Goal: Obtain resource: Download file/media

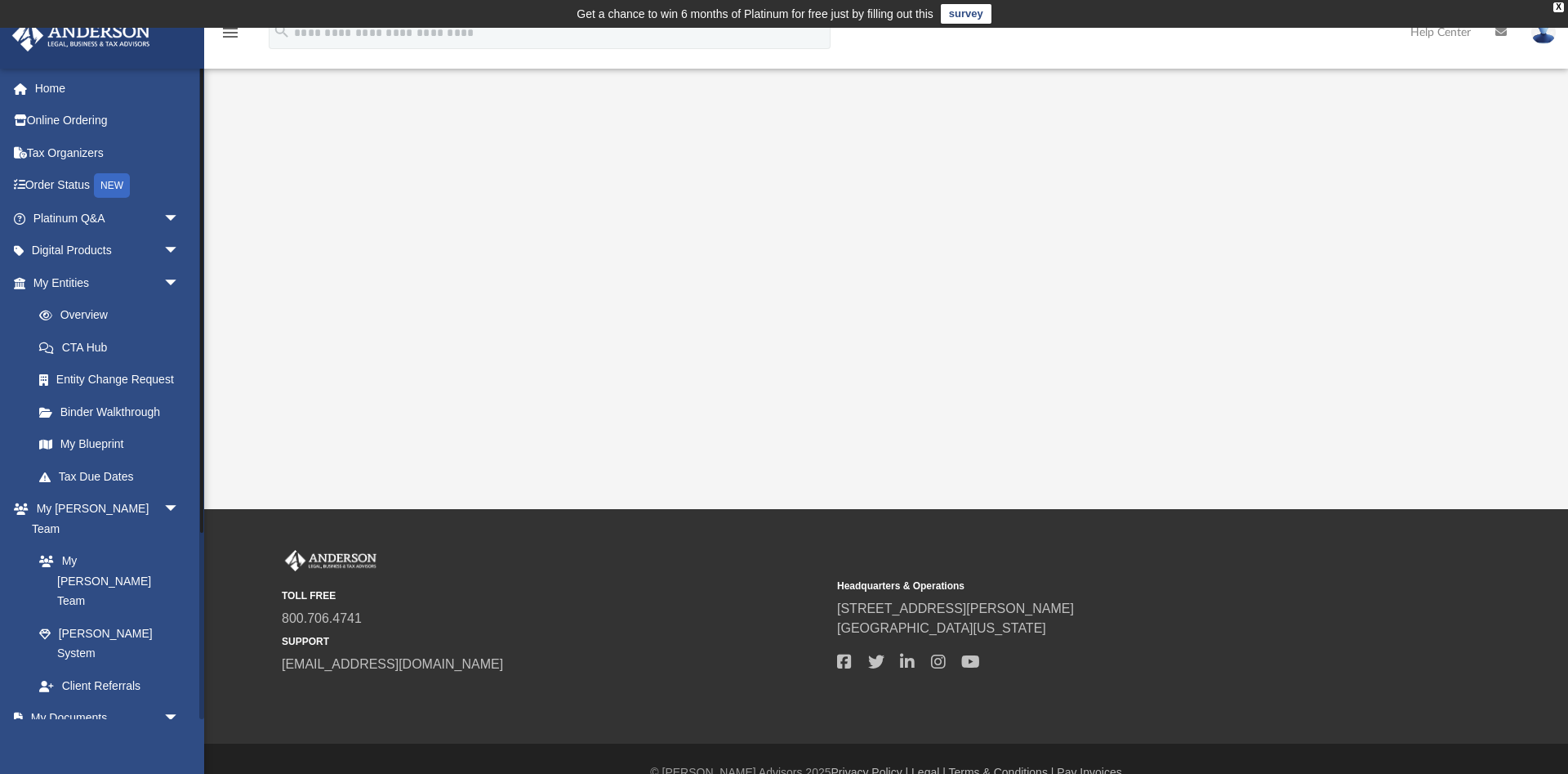
click at [61, 734] on link "Box" at bounding box center [112, 750] width 181 height 32
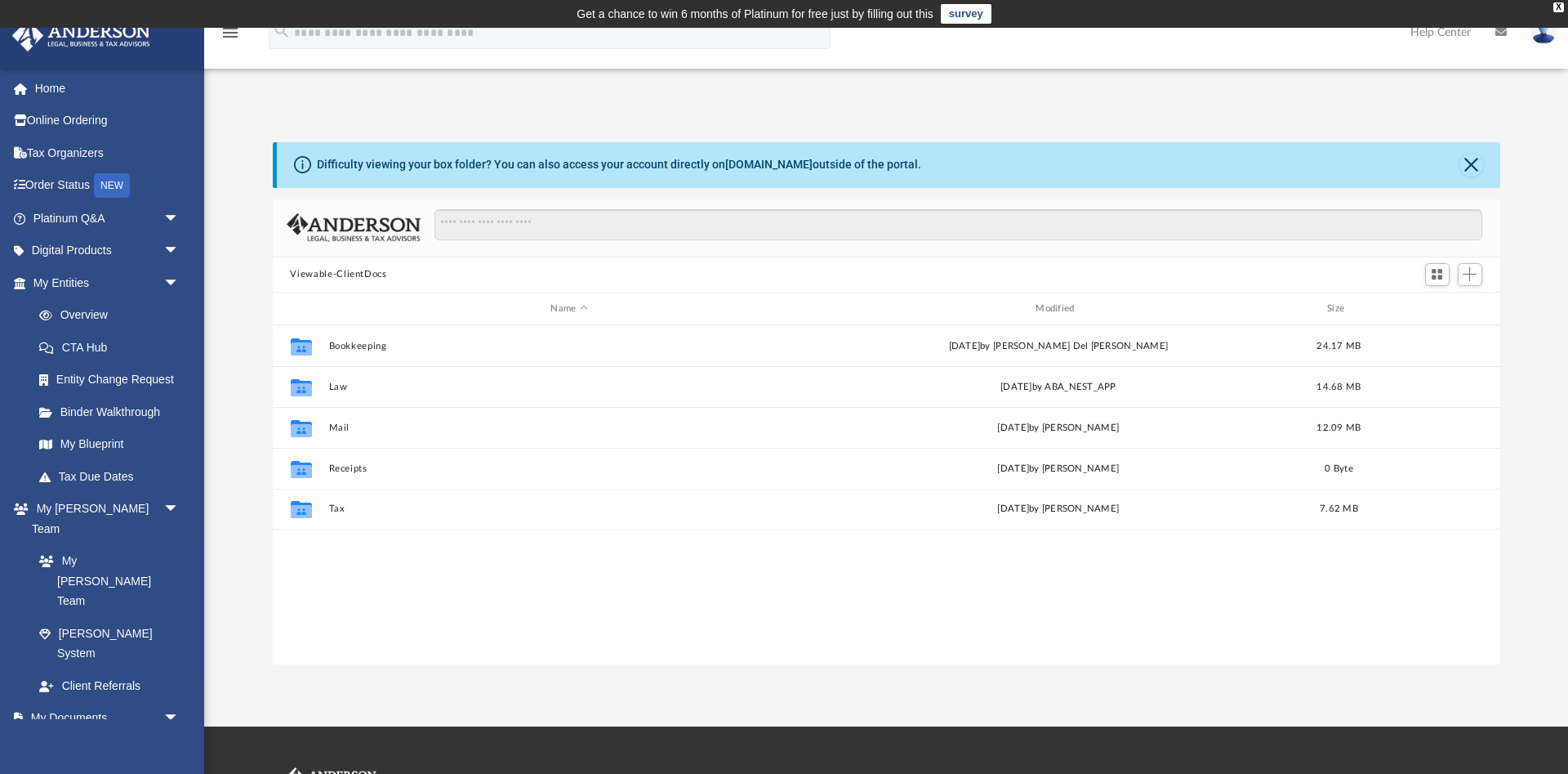
scroll to position [371, 1228]
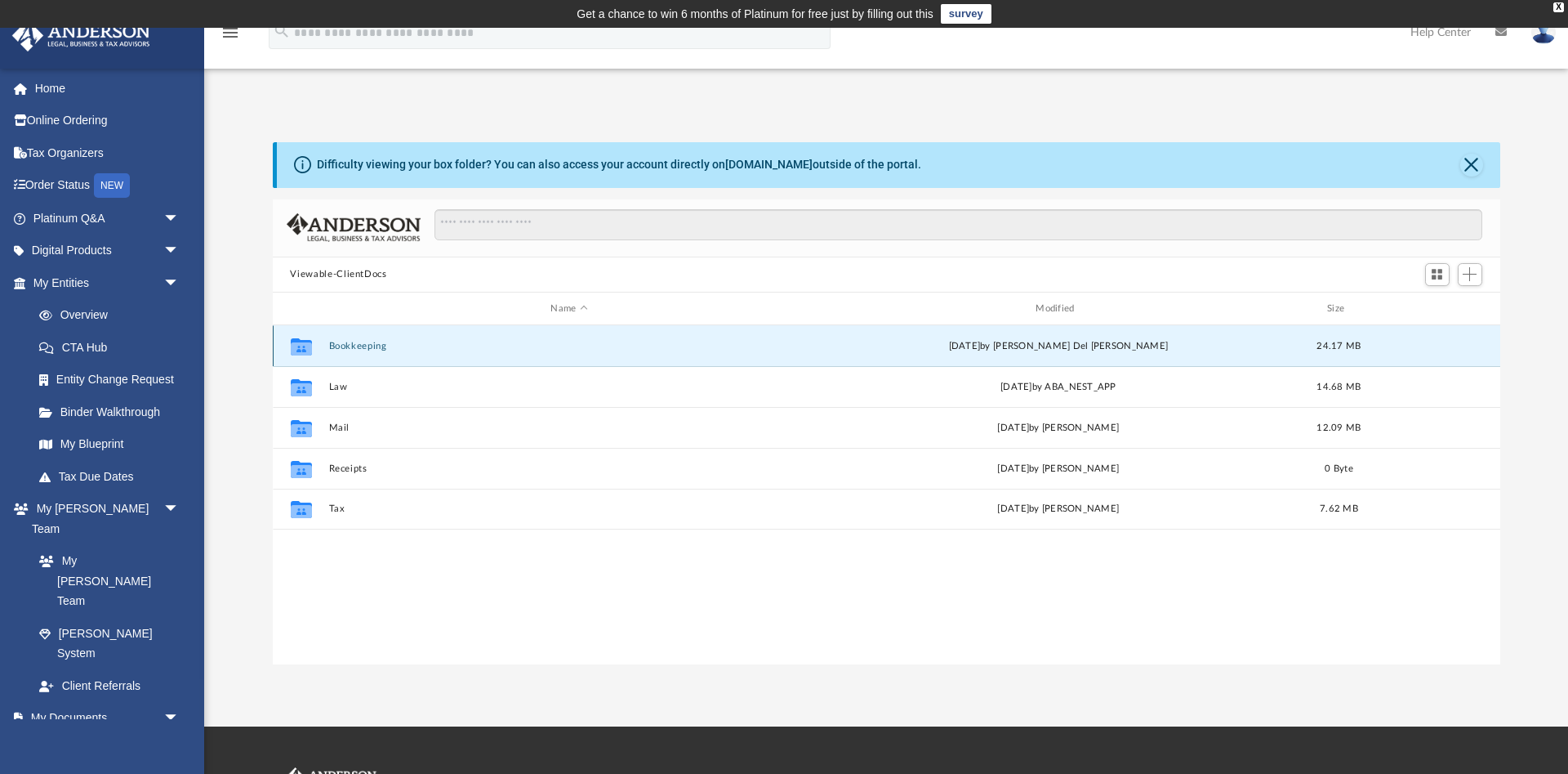
click at [344, 343] on button "Bookkeeping" at bounding box center [569, 345] width 482 height 11
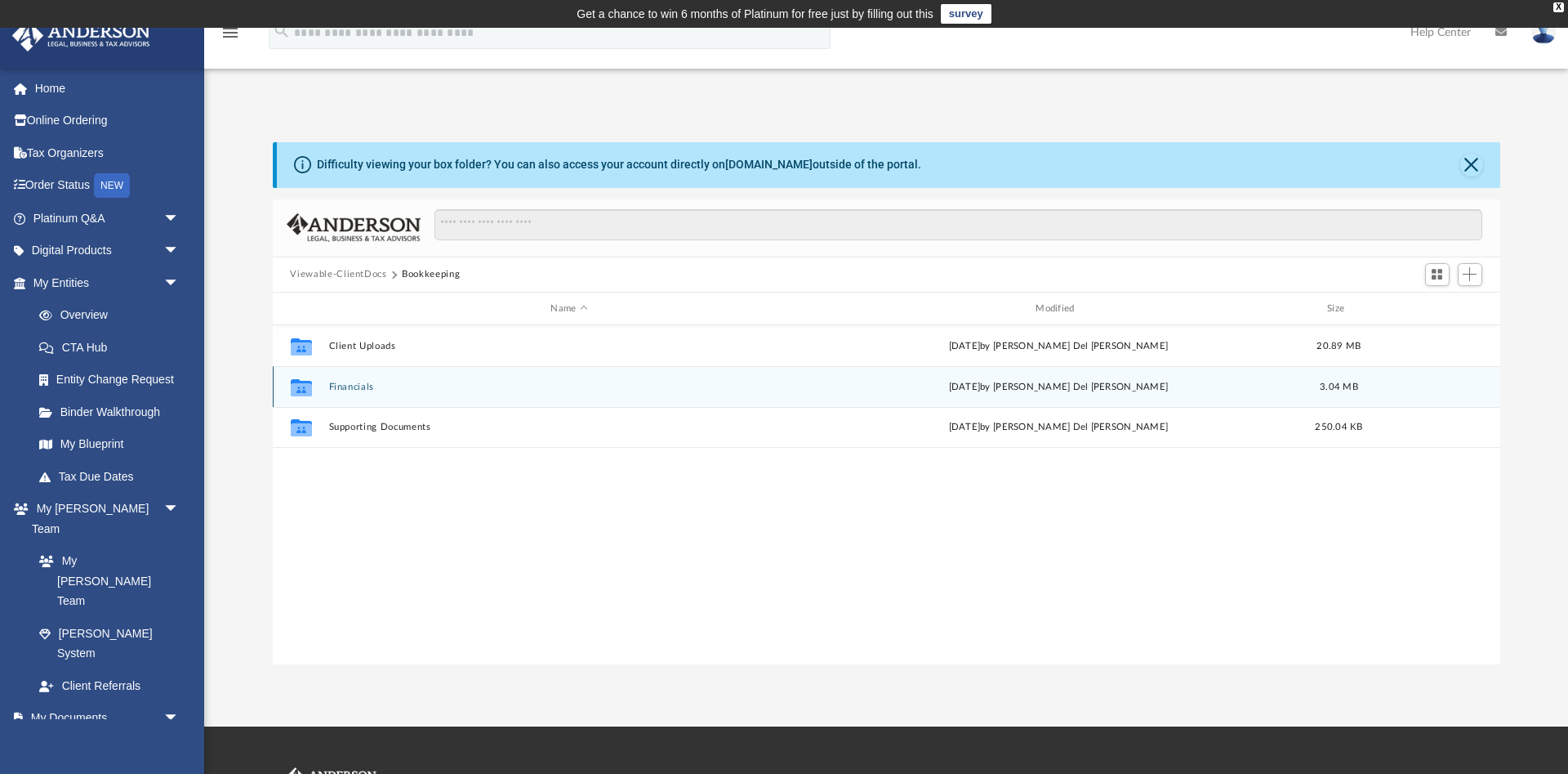
click at [349, 381] on div "Collaborated Folder Financials [DATE] by [PERSON_NAME] Del [PERSON_NAME] 3.04 MB" at bounding box center [886, 387] width 1228 height 41
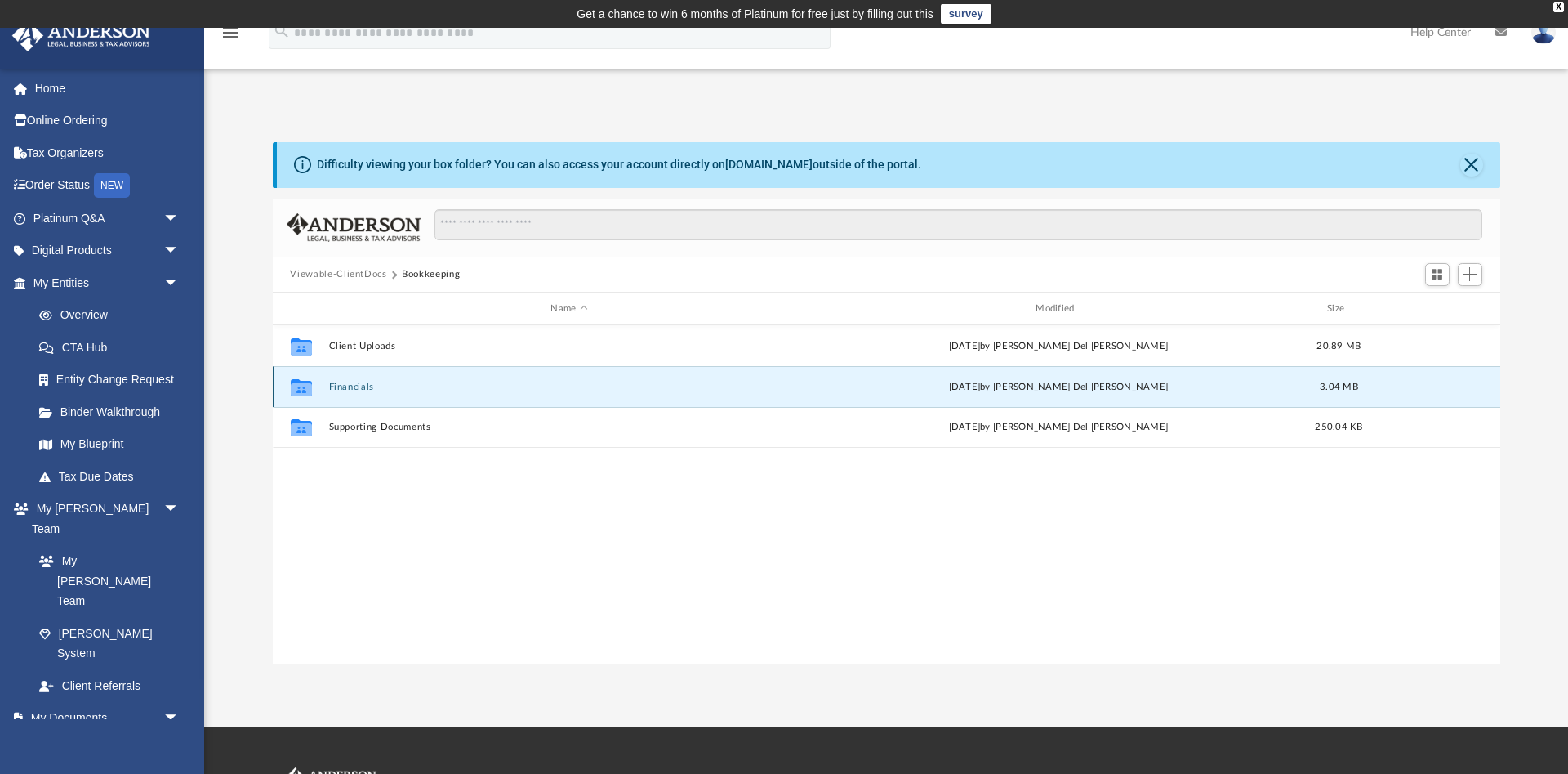
click at [350, 384] on button "Financials" at bounding box center [569, 387] width 482 height 11
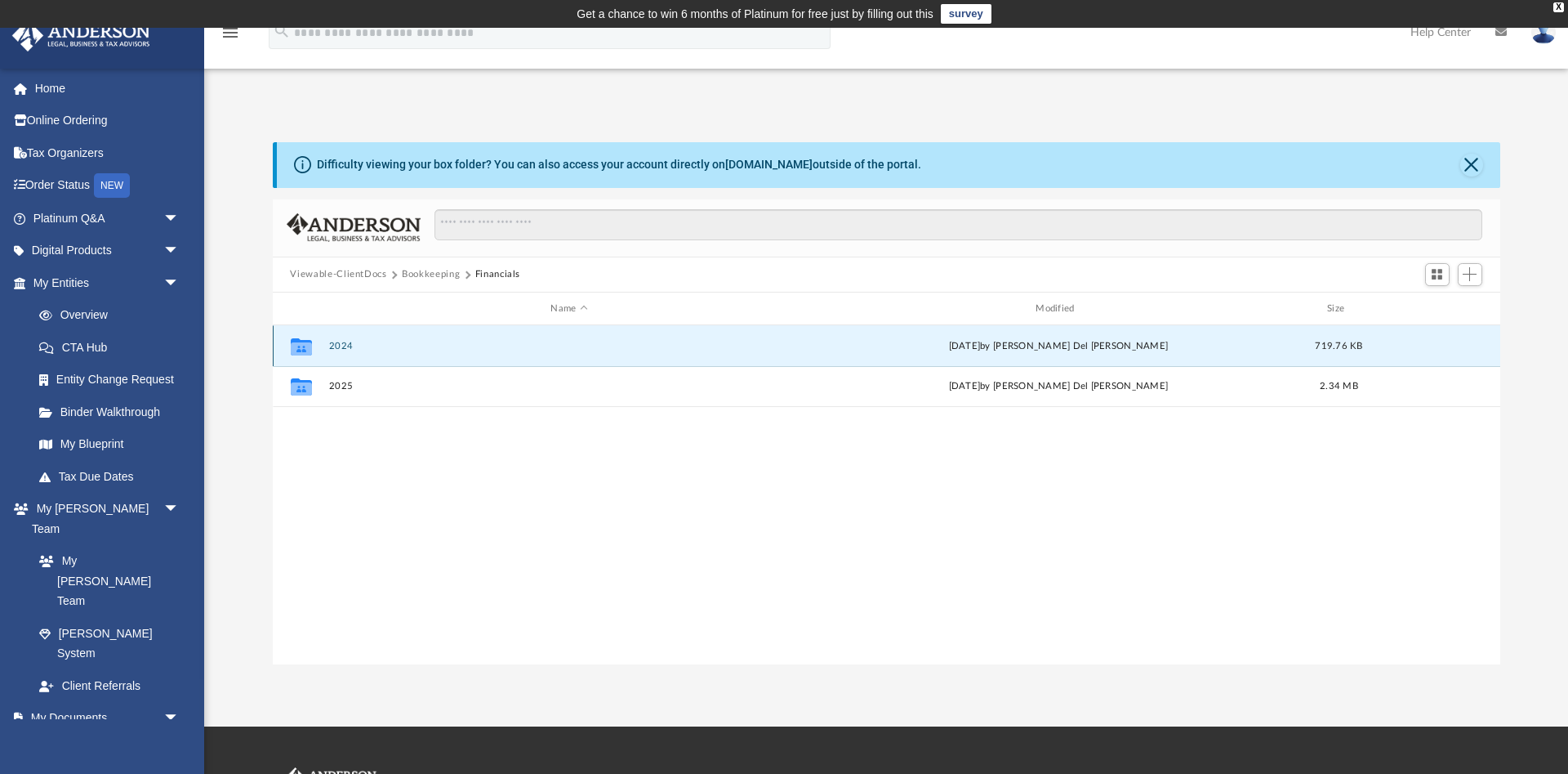
click at [338, 342] on button "2024" at bounding box center [569, 345] width 482 height 11
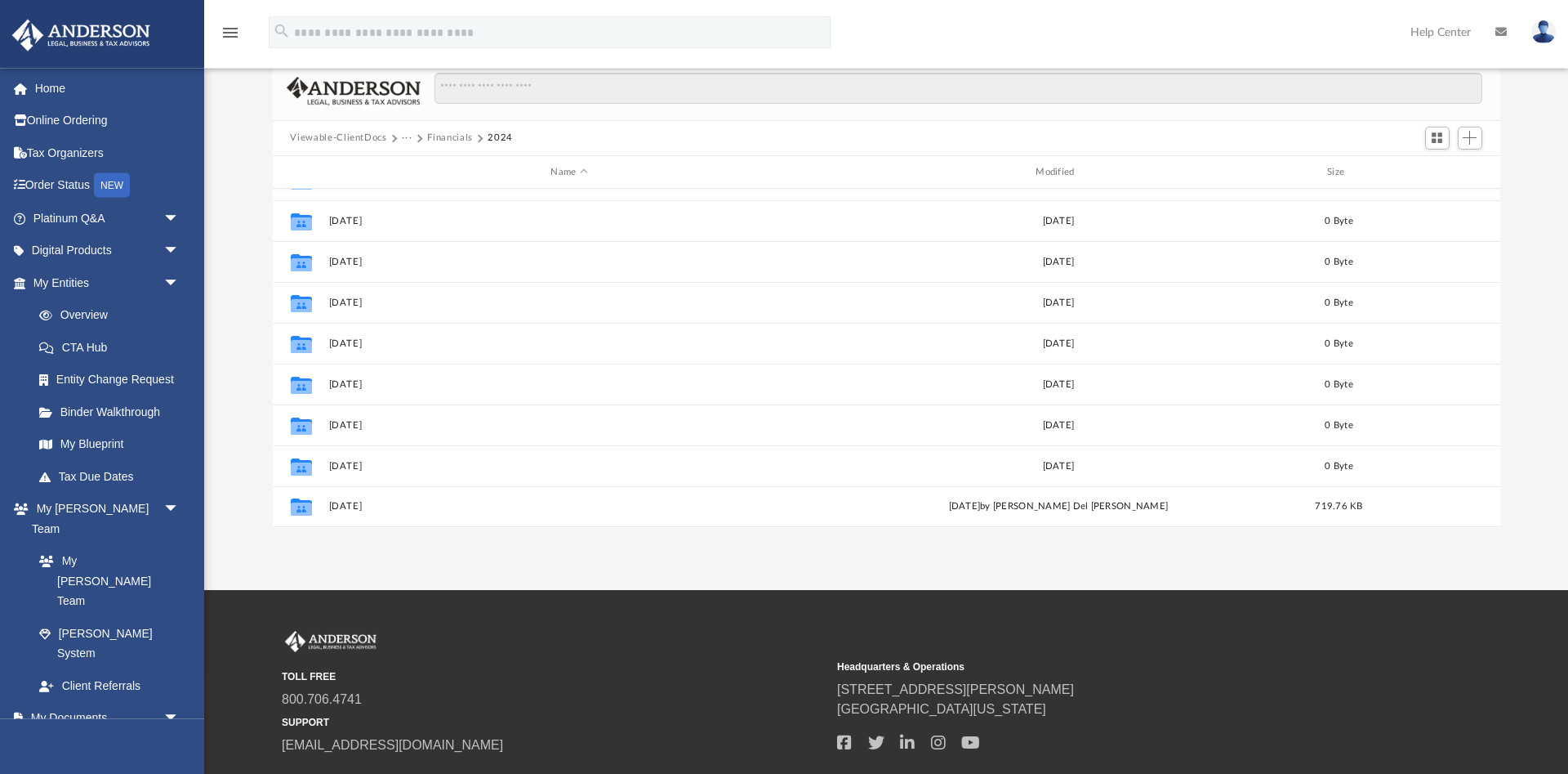
scroll to position [135, 0]
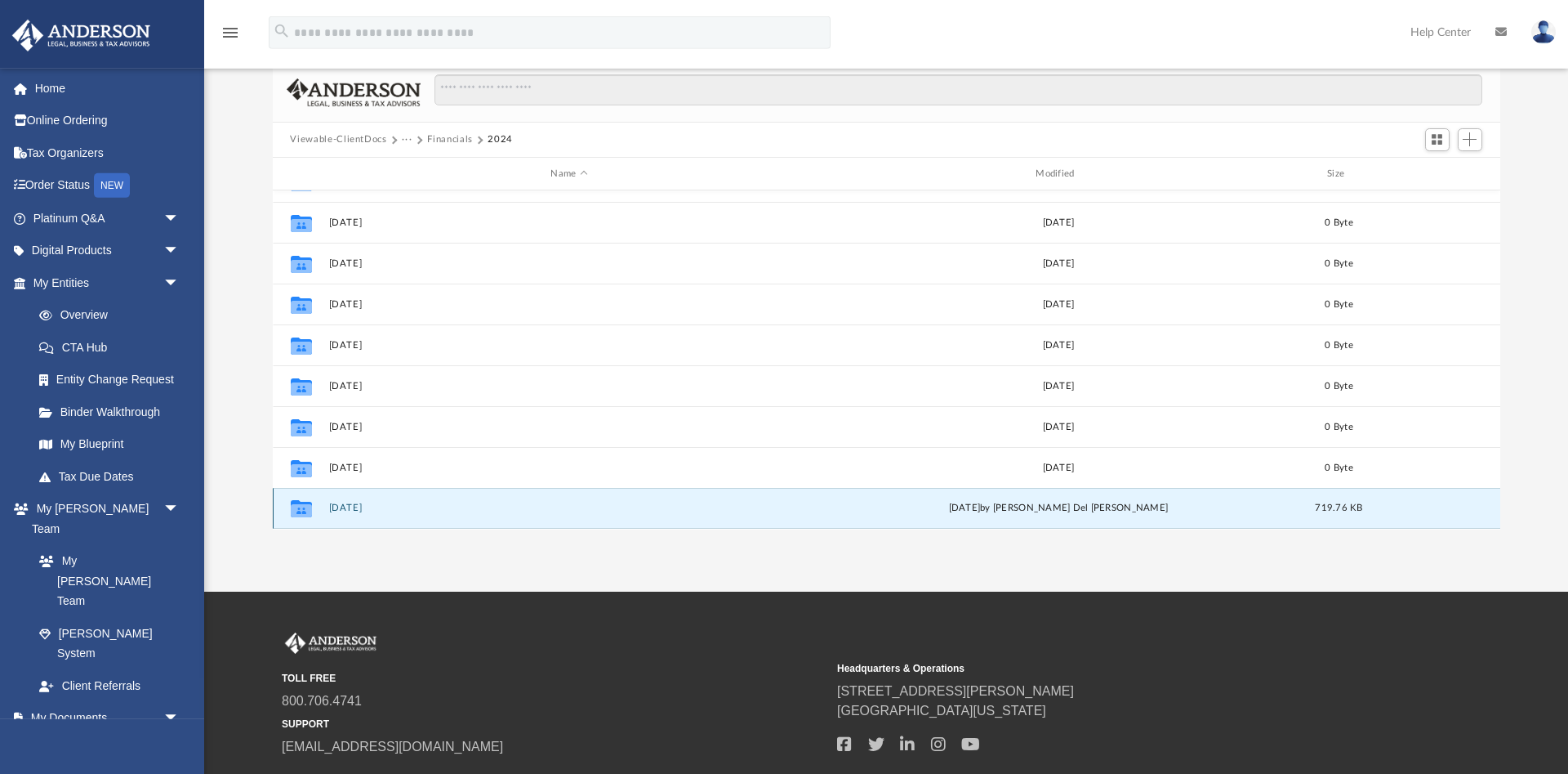
click at [340, 507] on button "[DATE]" at bounding box center [569, 508] width 482 height 11
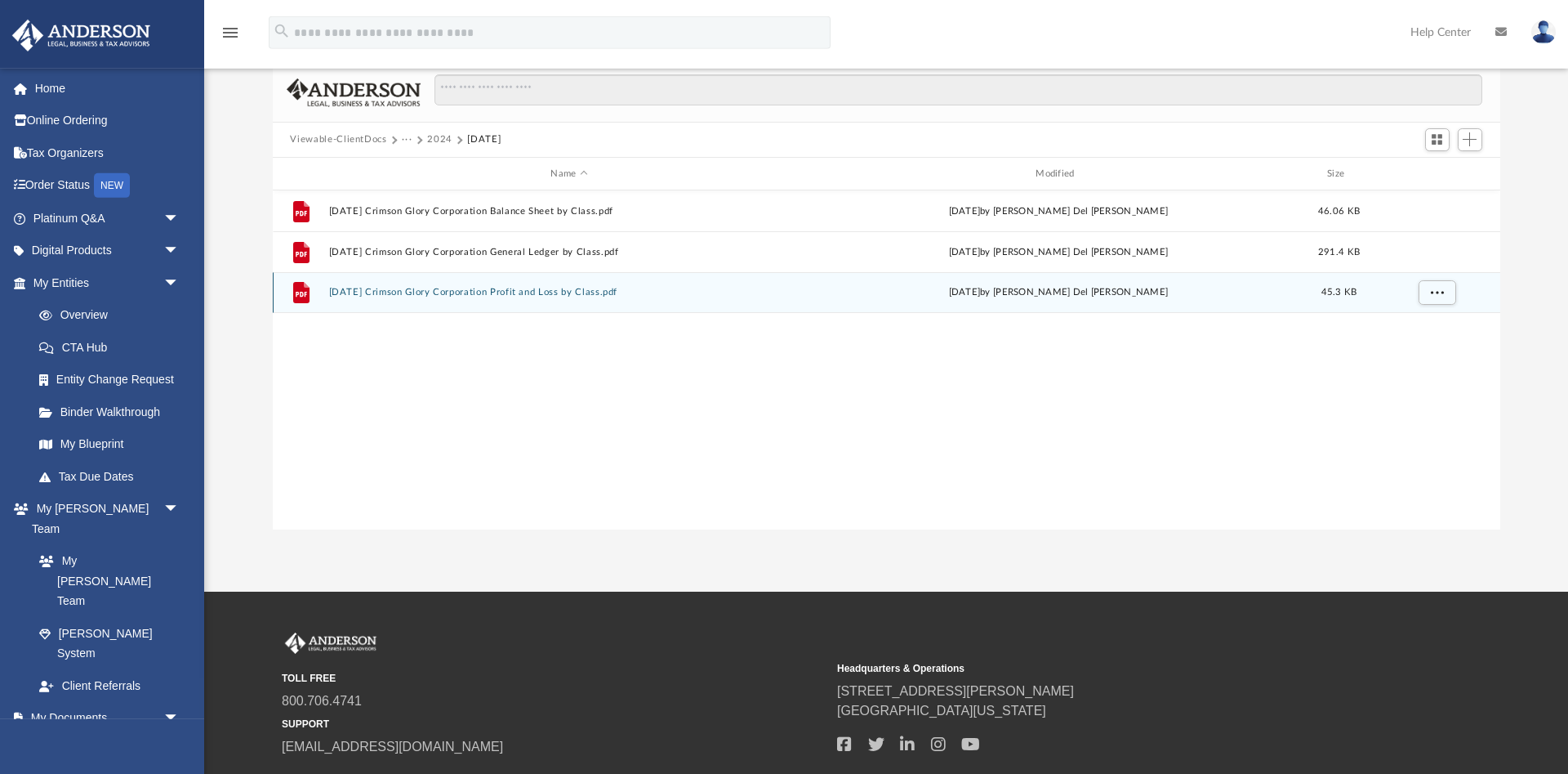
click at [484, 290] on button "[DATE] Crimson Glory Corporation Profit and Loss by Class.pdf" at bounding box center [569, 293] width 482 height 11
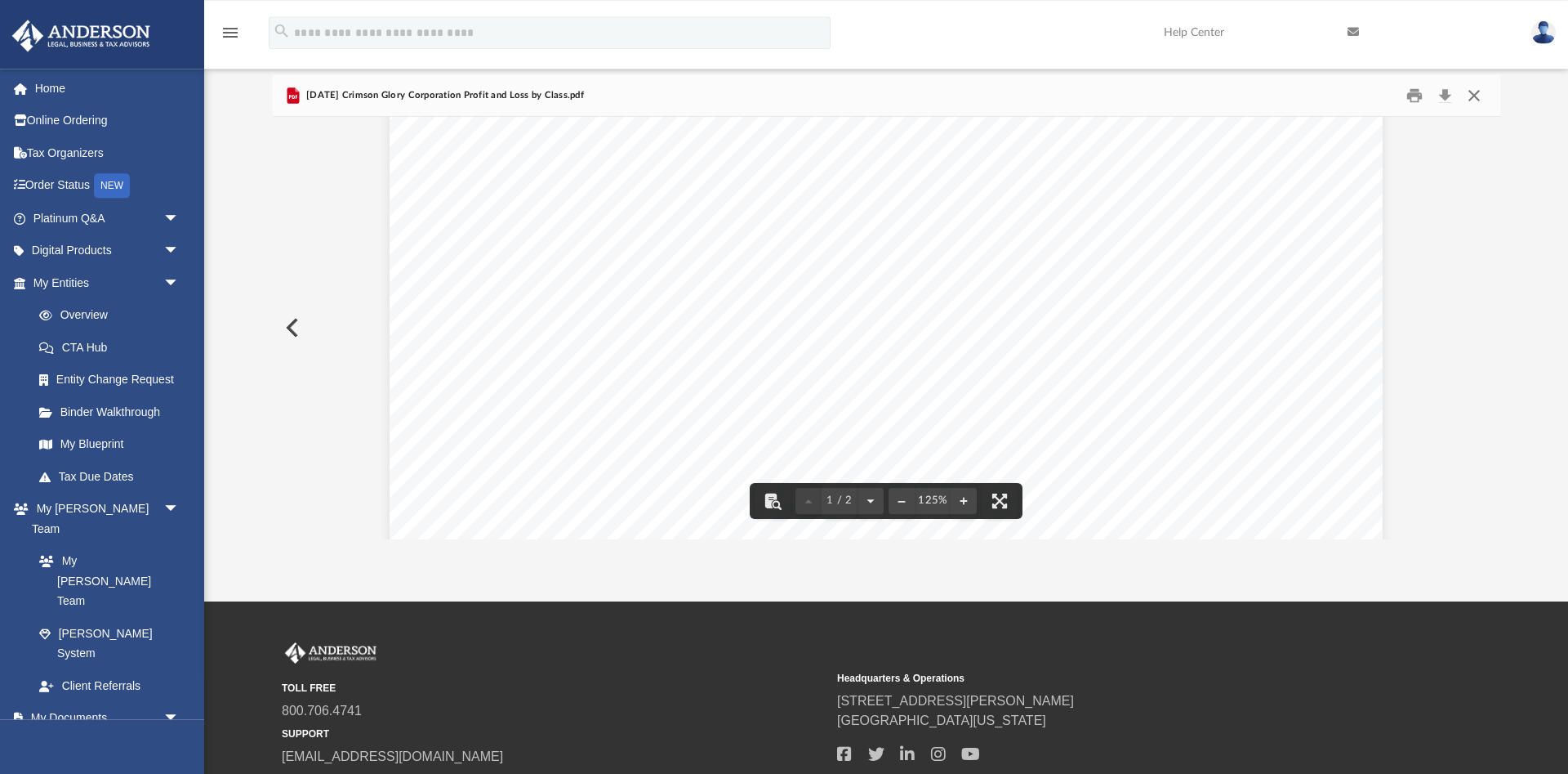
scroll to position [124, 0]
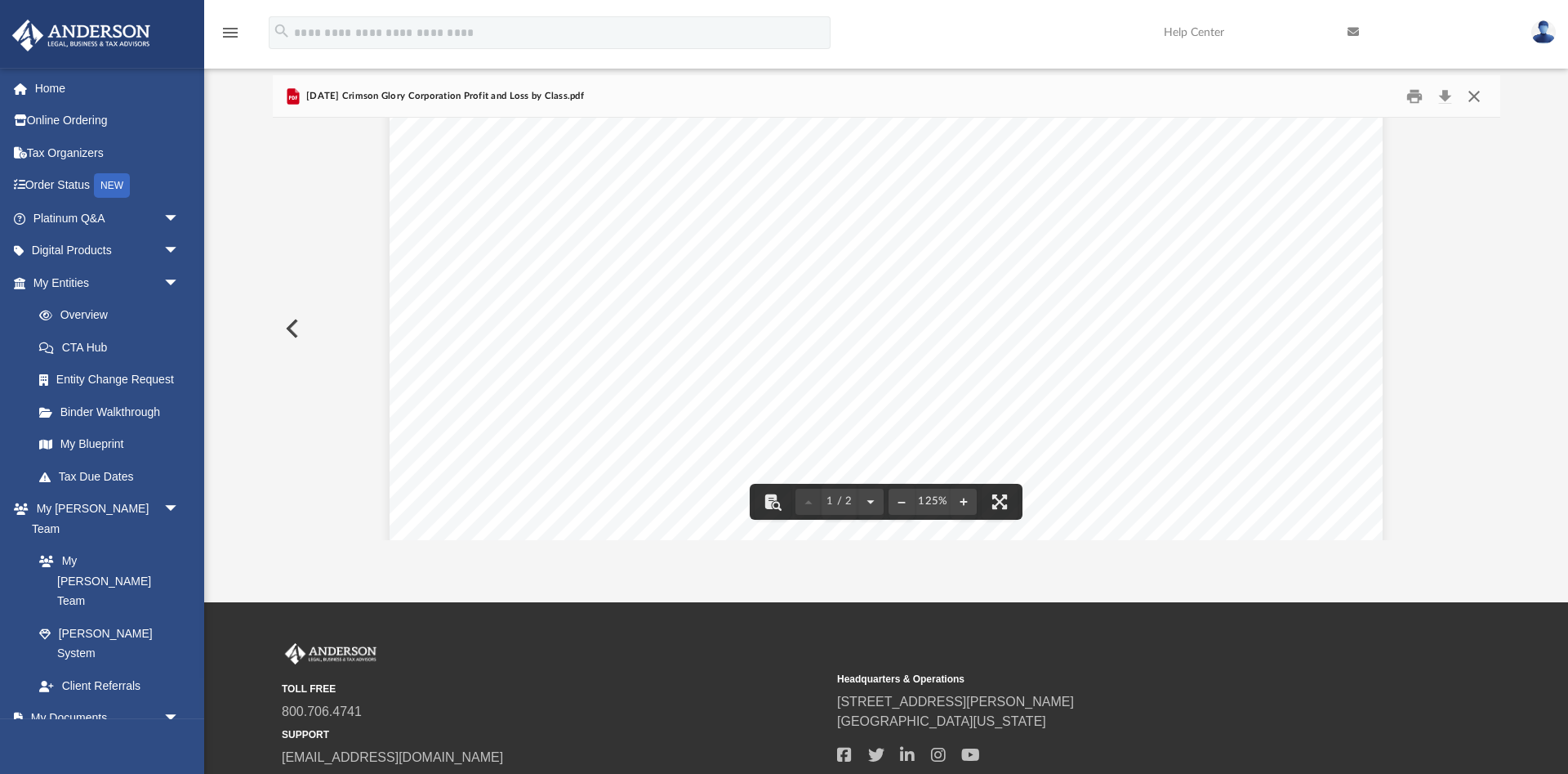
click at [1476, 97] on button "Close" at bounding box center [1474, 96] width 29 height 25
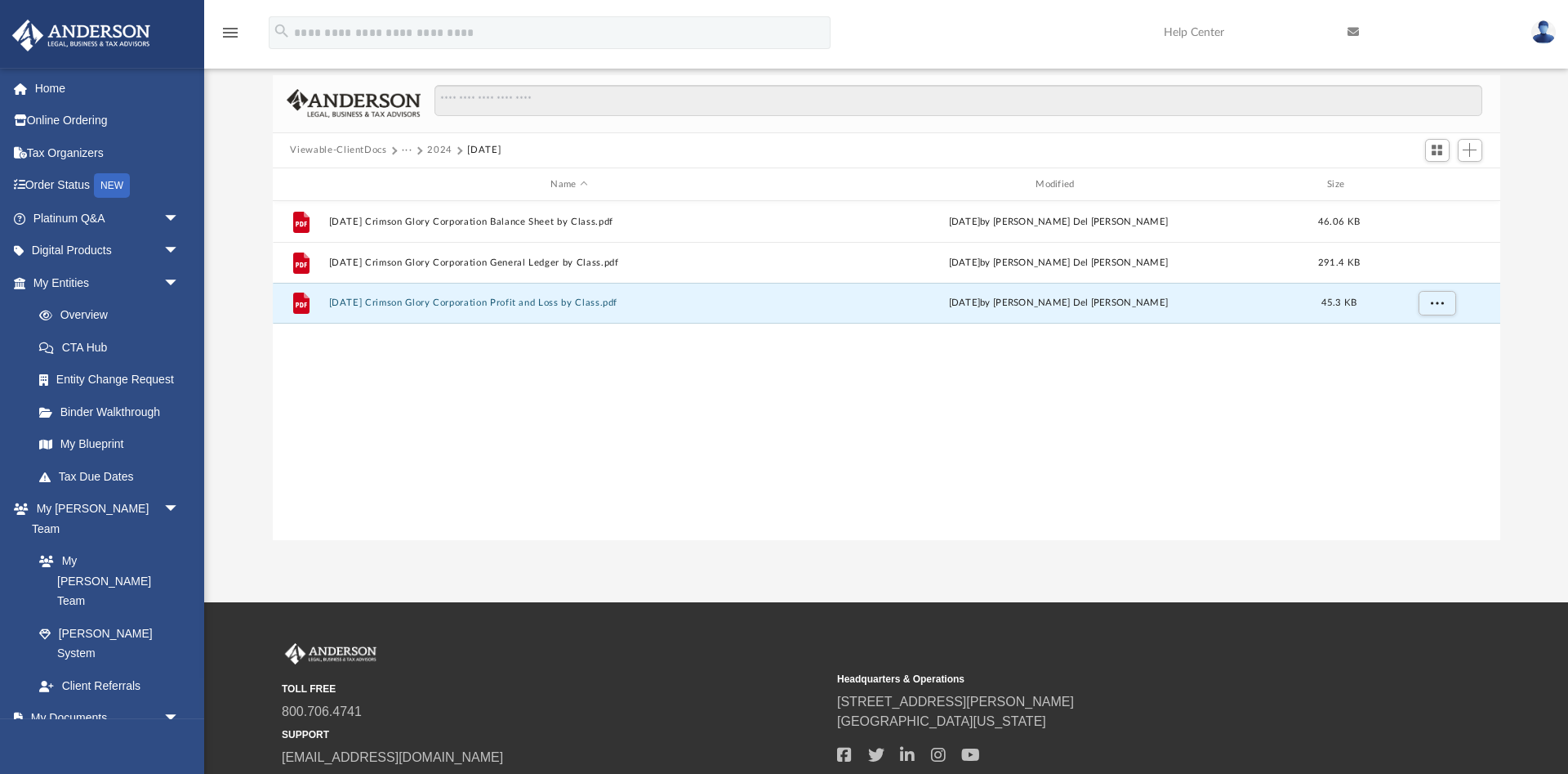
click at [429, 146] on button "2024" at bounding box center [440, 150] width 25 height 15
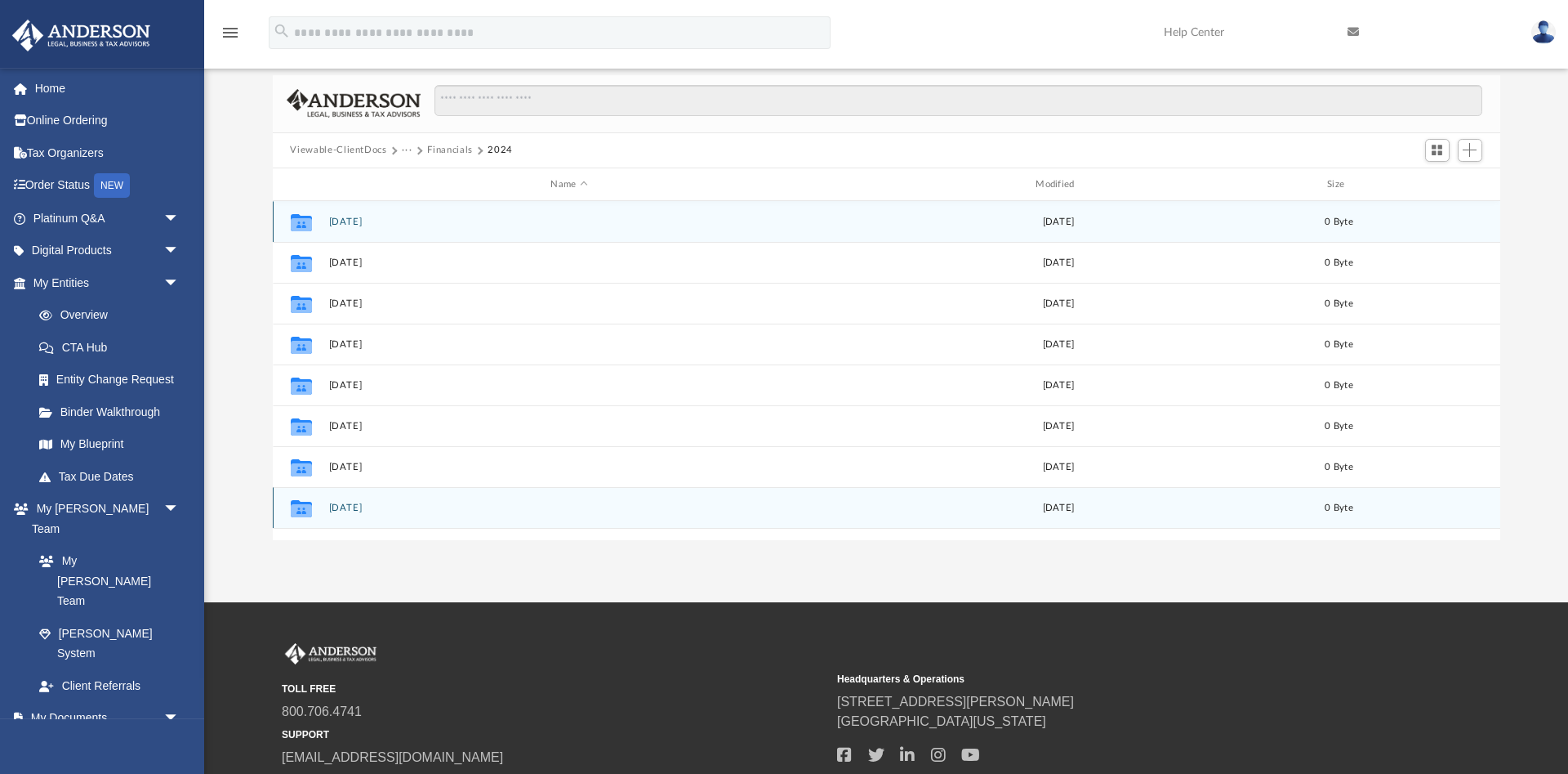
scroll to position [152, 0]
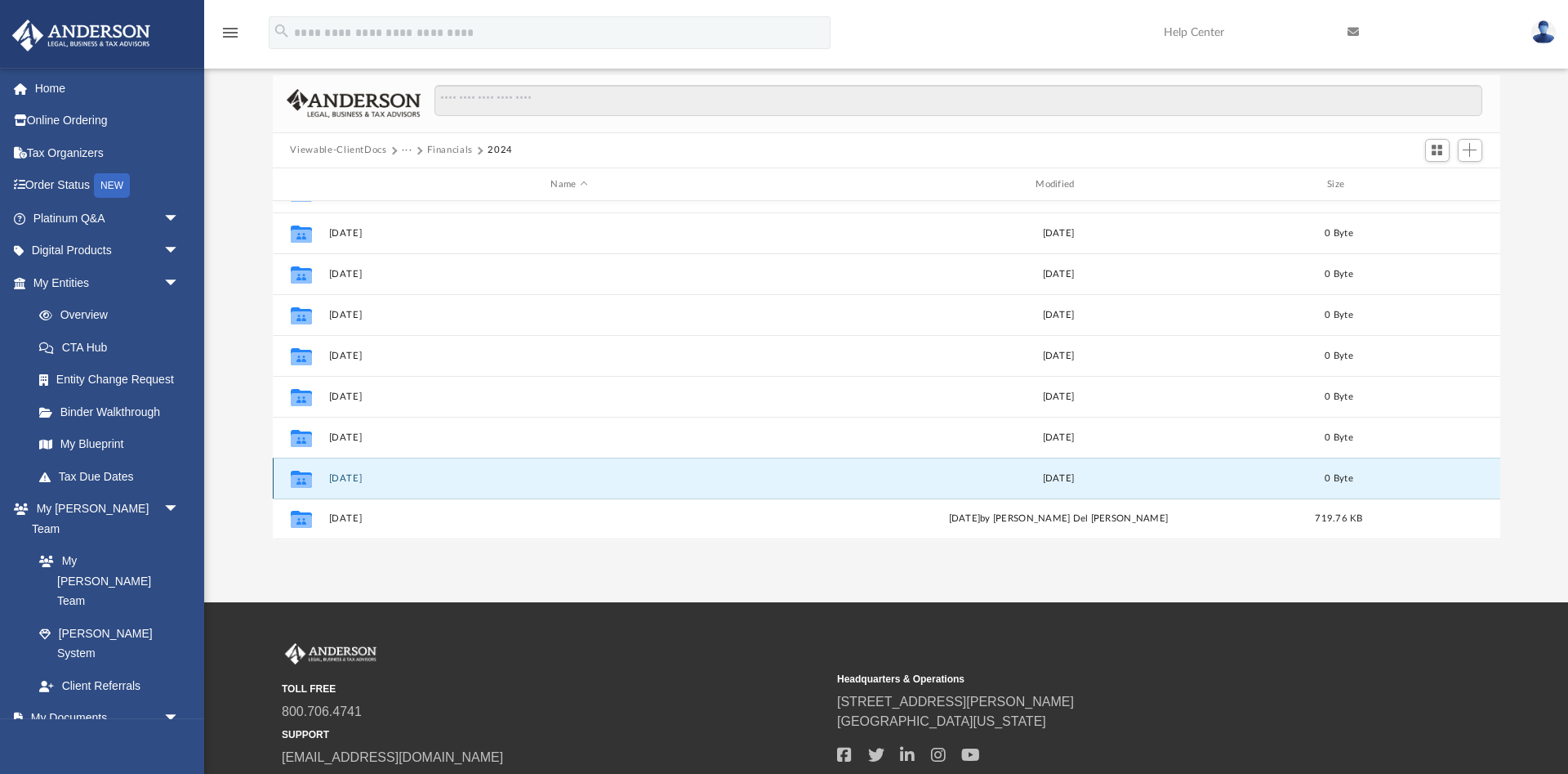
click at [338, 474] on button "[DATE]" at bounding box center [569, 478] width 482 height 11
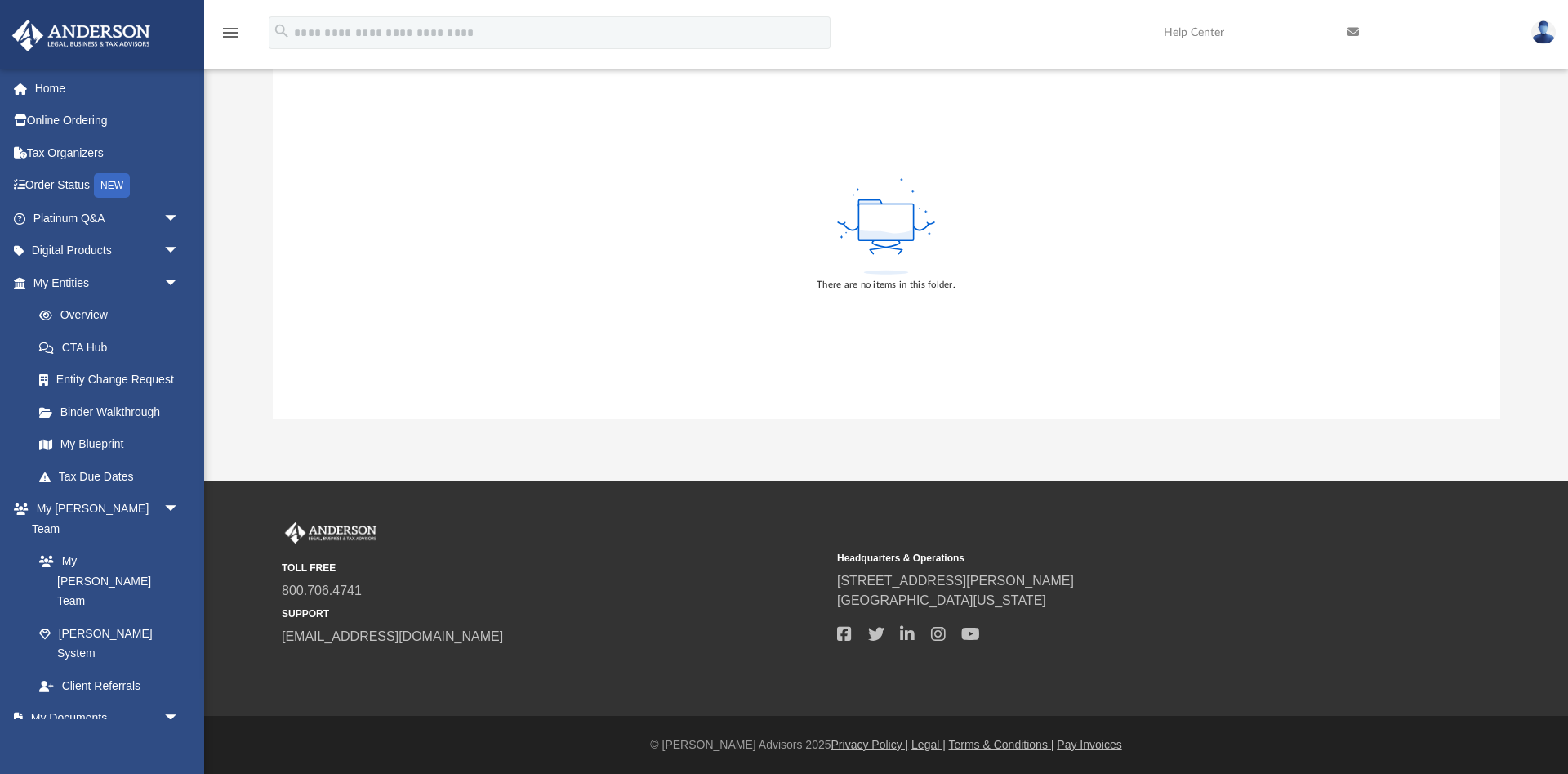
scroll to position [0, 0]
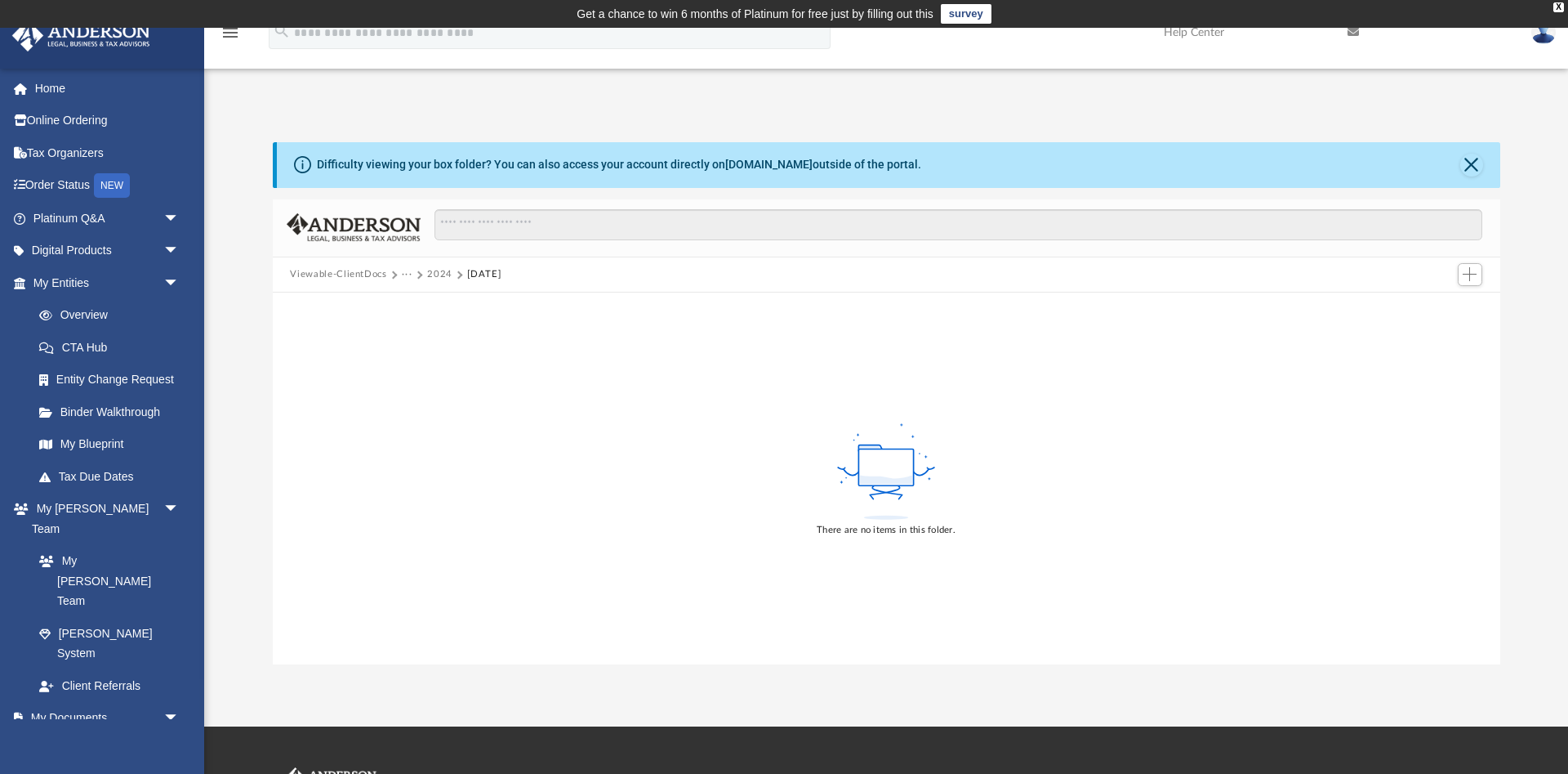
click at [562, 409] on div "There are no items in this folder." at bounding box center [886, 478] width 1228 height 371
click at [438, 272] on button "2024" at bounding box center [440, 274] width 25 height 15
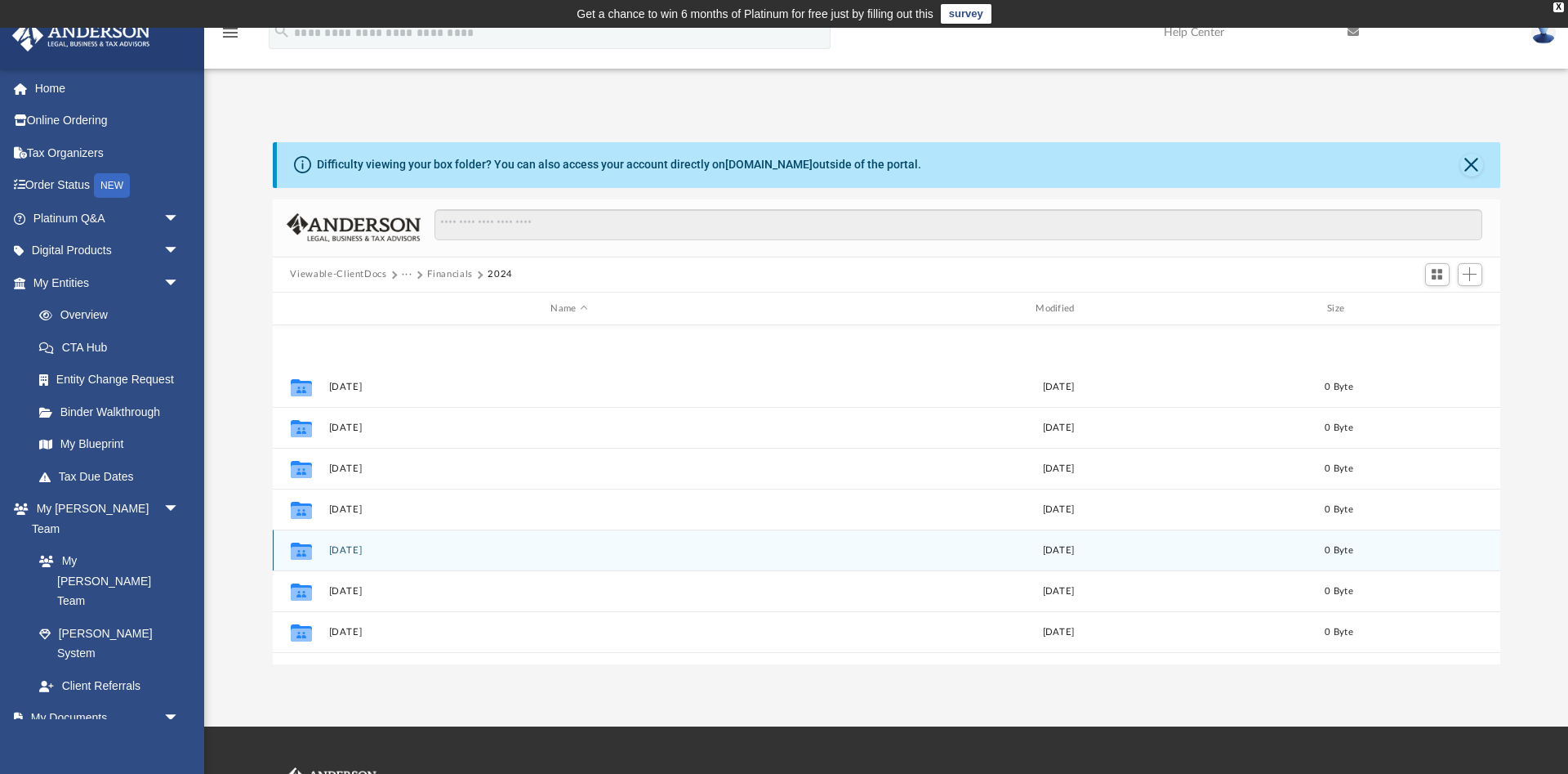
scroll to position [152, 0]
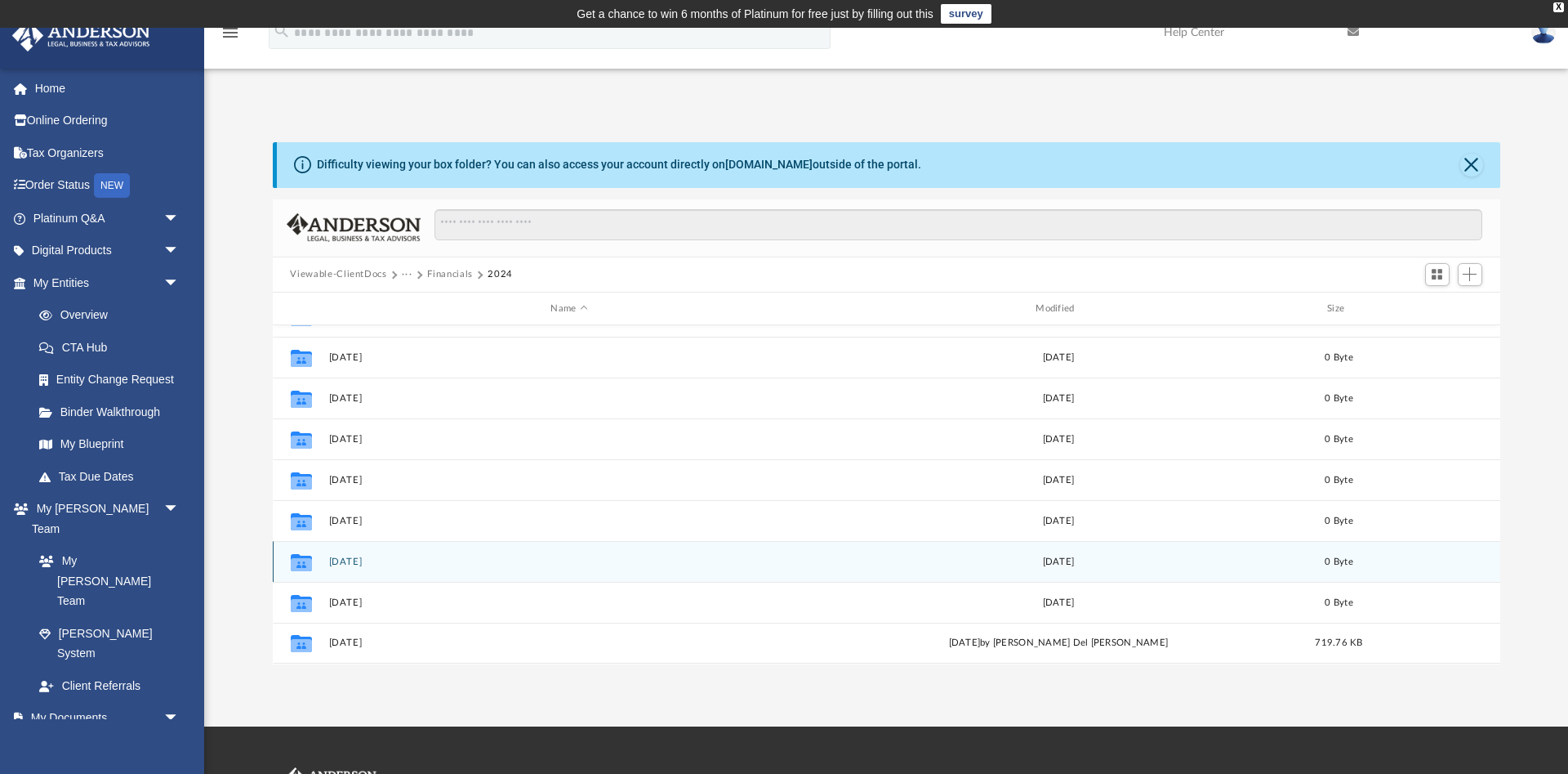
click at [348, 556] on div "Collaborated Folder [DATE] [DATE] 0 Byte" at bounding box center [886, 562] width 1228 height 41
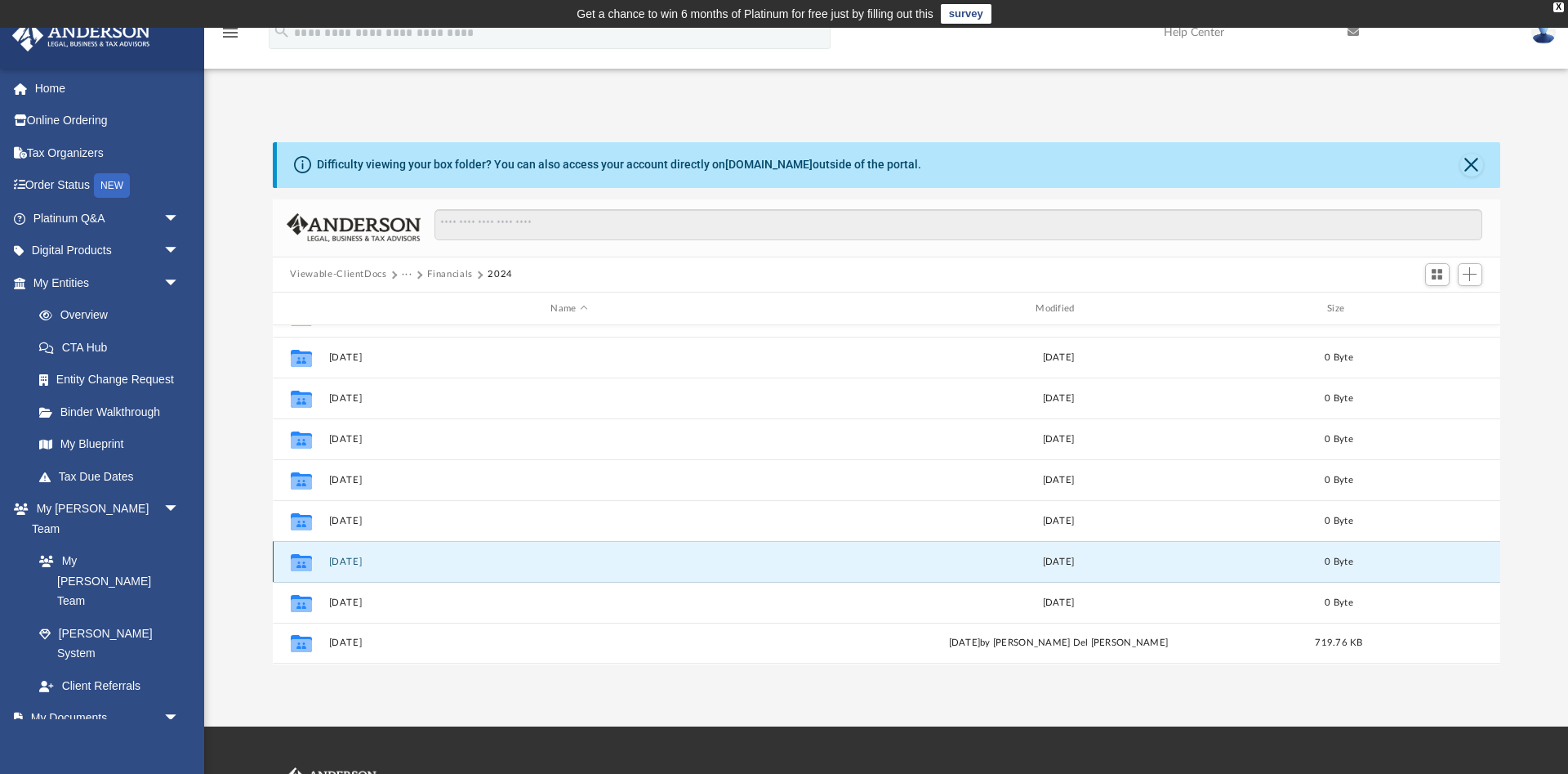
click at [307, 561] on icon "grid" at bounding box center [300, 564] width 22 height 13
click at [345, 557] on button "[DATE]" at bounding box center [569, 562] width 482 height 11
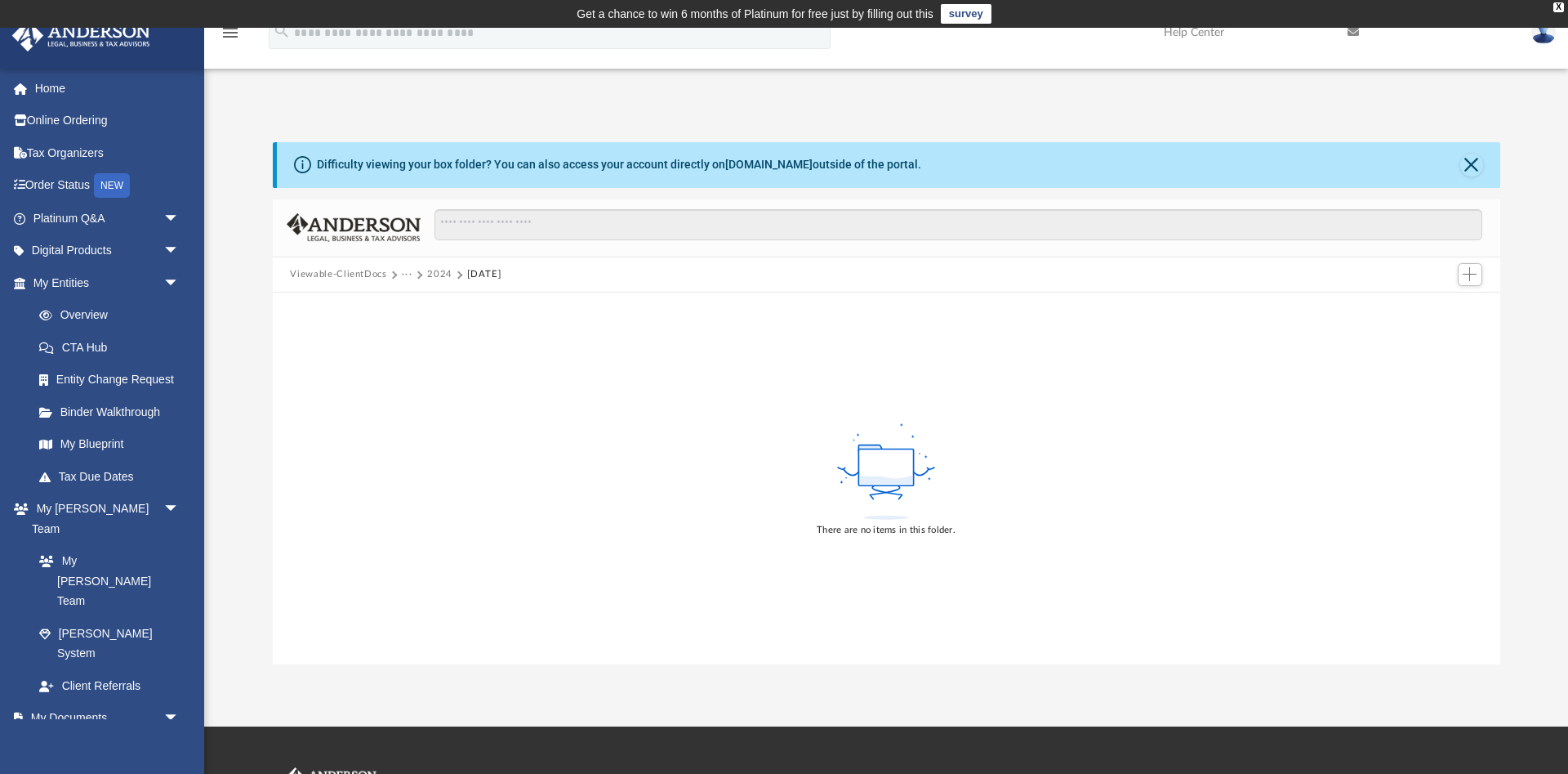
click at [439, 270] on button "2024" at bounding box center [440, 274] width 25 height 15
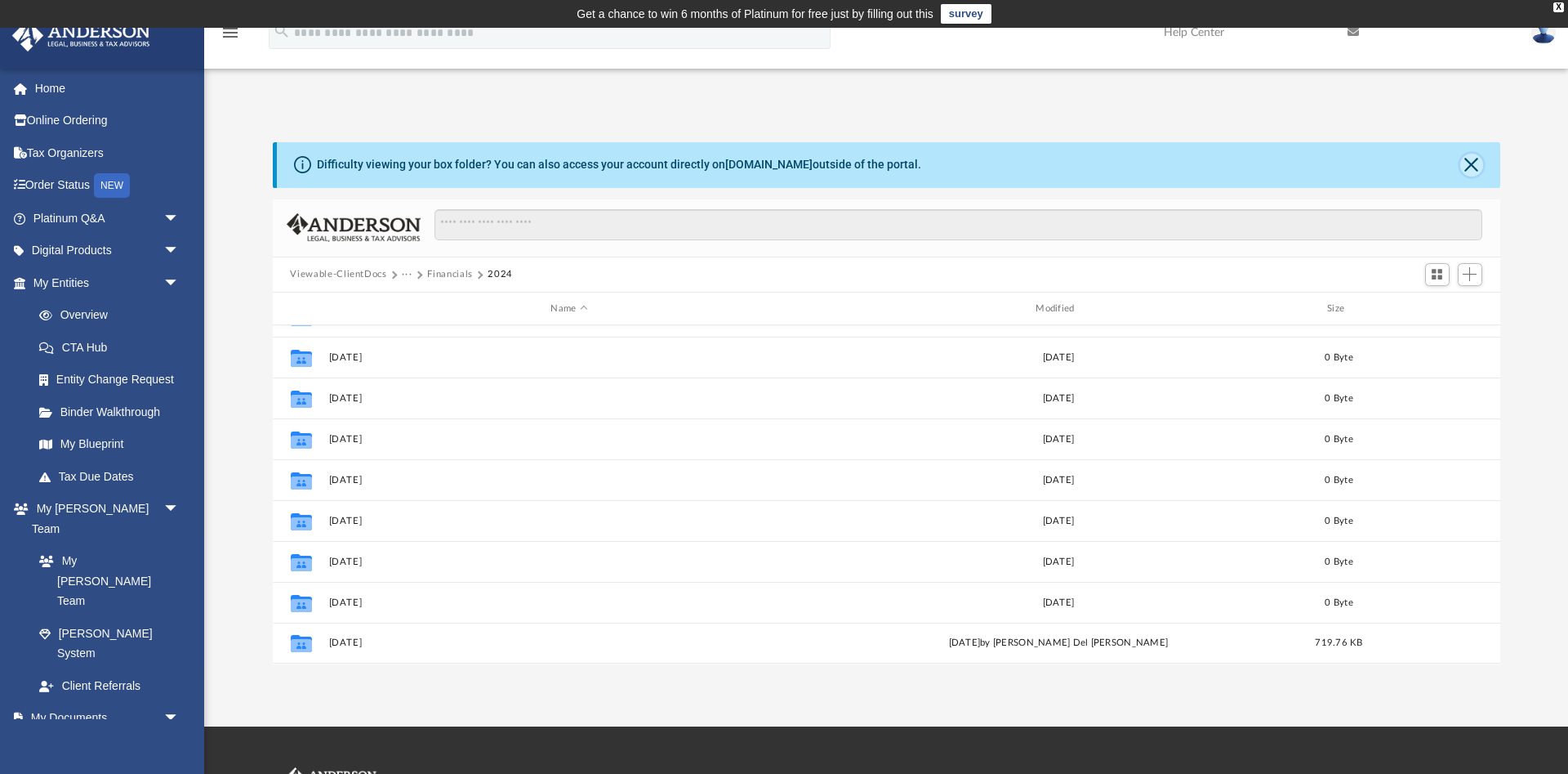
click at [1472, 163] on button "Close" at bounding box center [1471, 164] width 22 height 23
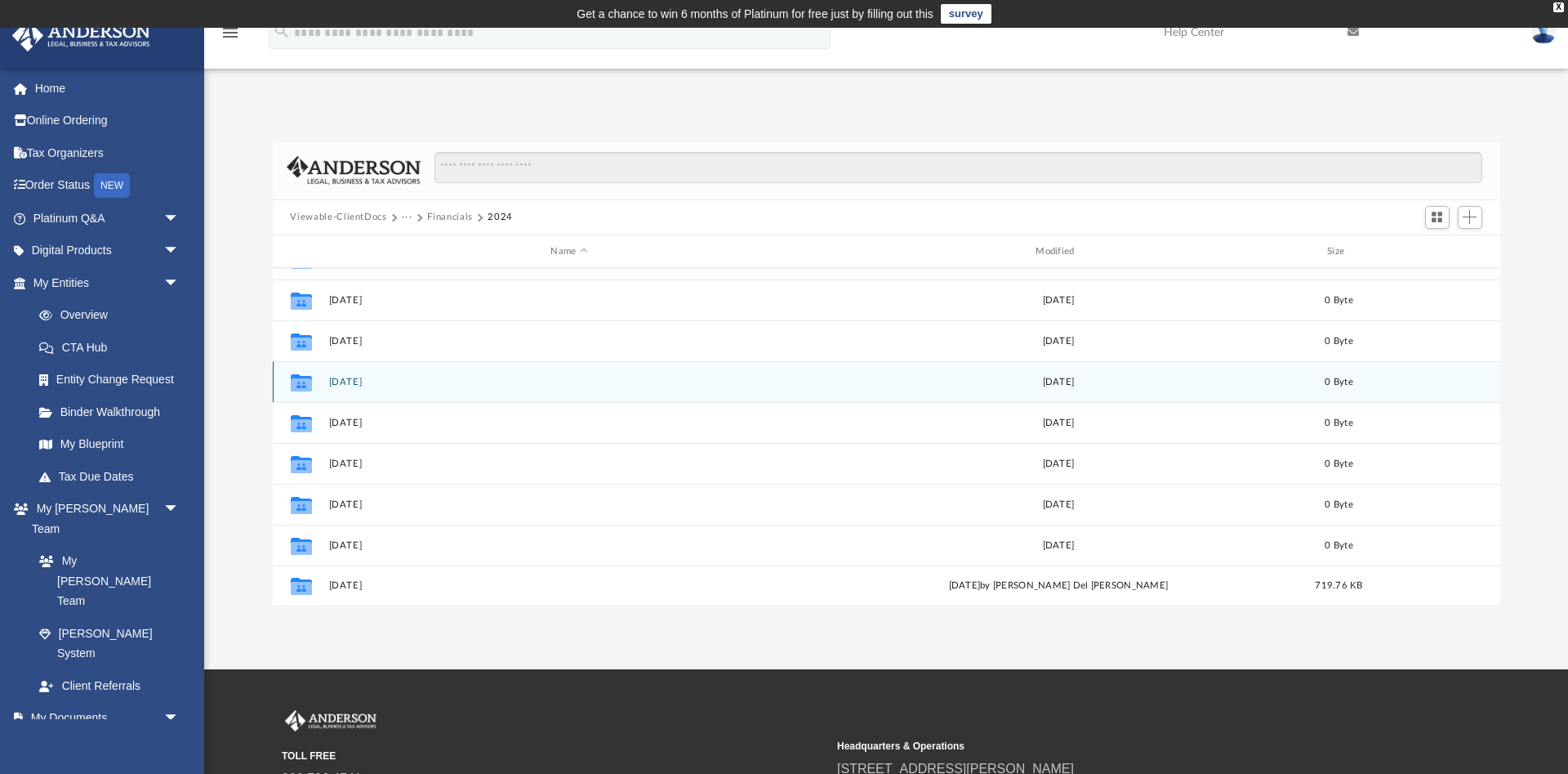
scroll to position [0, 0]
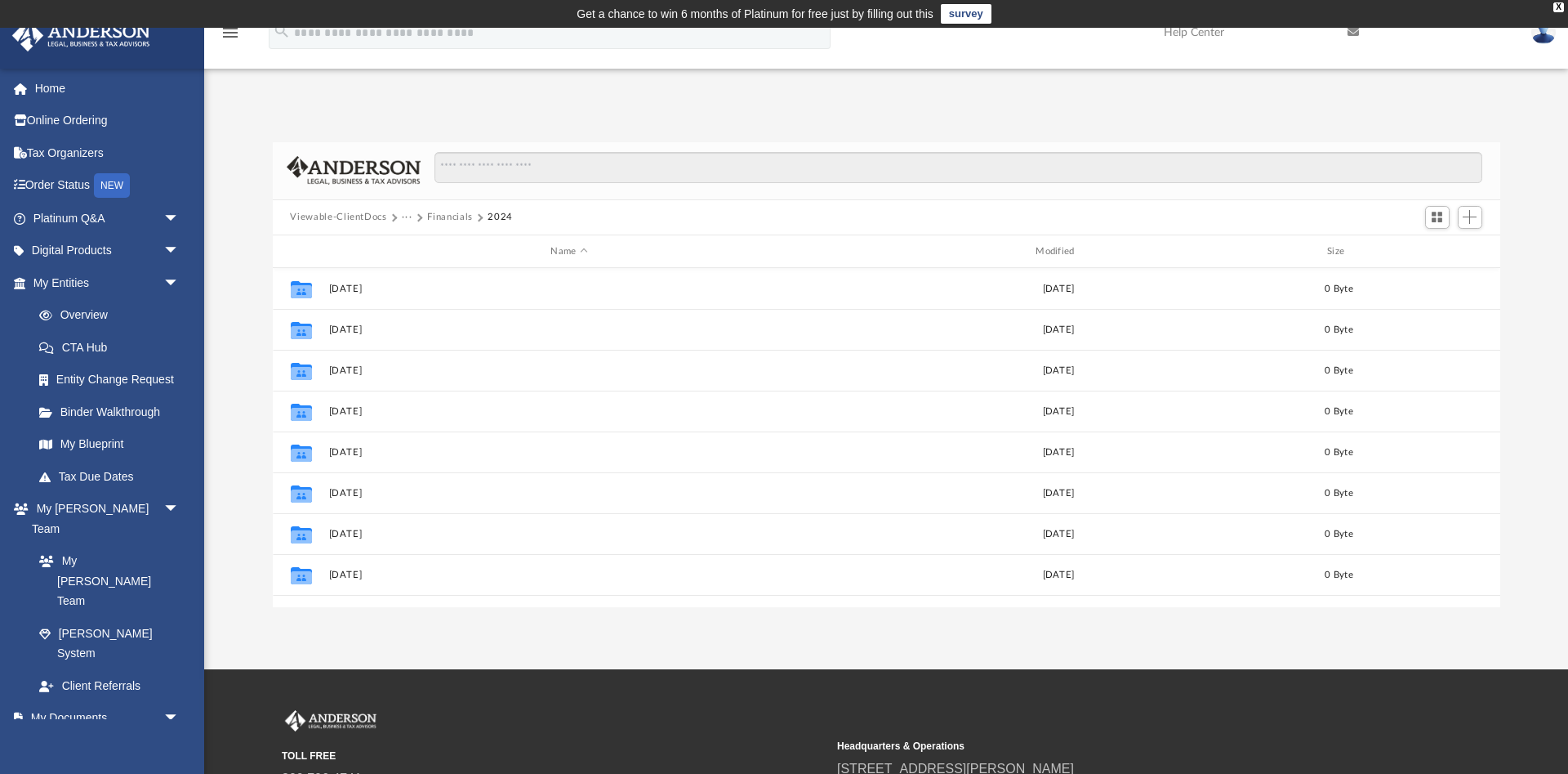
click at [359, 212] on button "Viewable-ClientDocs" at bounding box center [337, 217] width 97 height 15
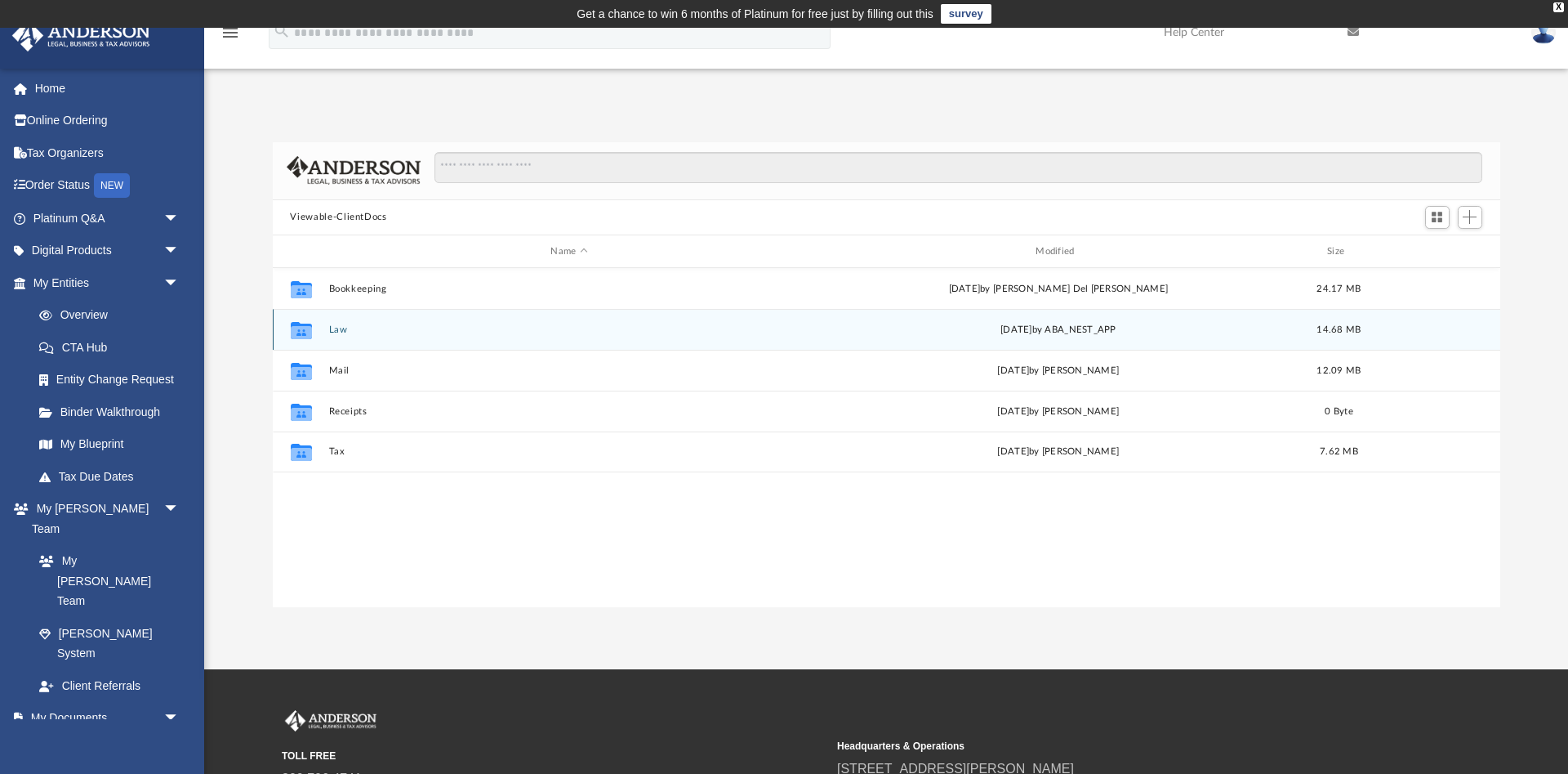
click at [337, 329] on button "Law" at bounding box center [569, 329] width 482 height 11
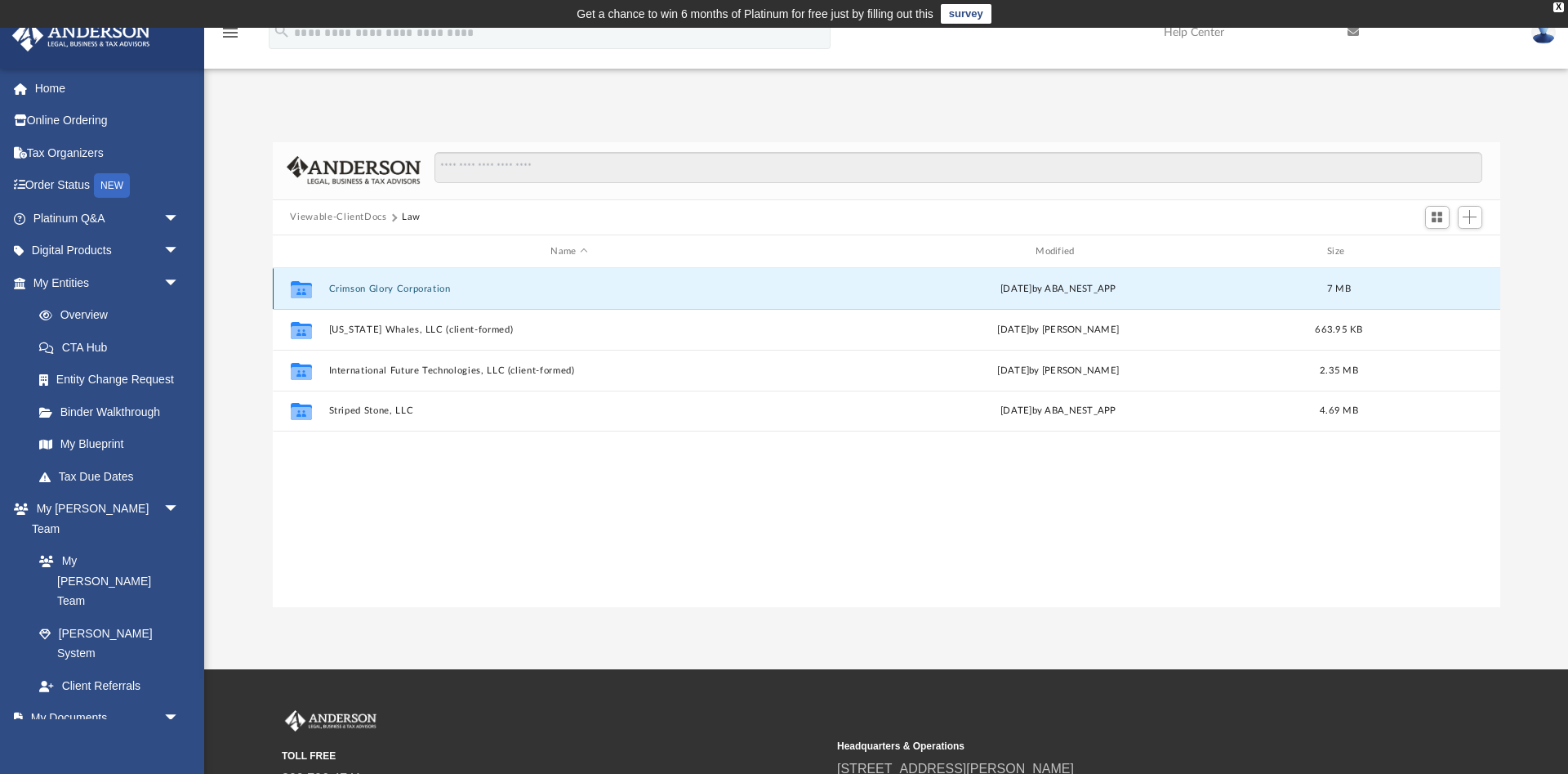
click at [361, 288] on button "Crimson Glory Corporation" at bounding box center [569, 289] width 482 height 11
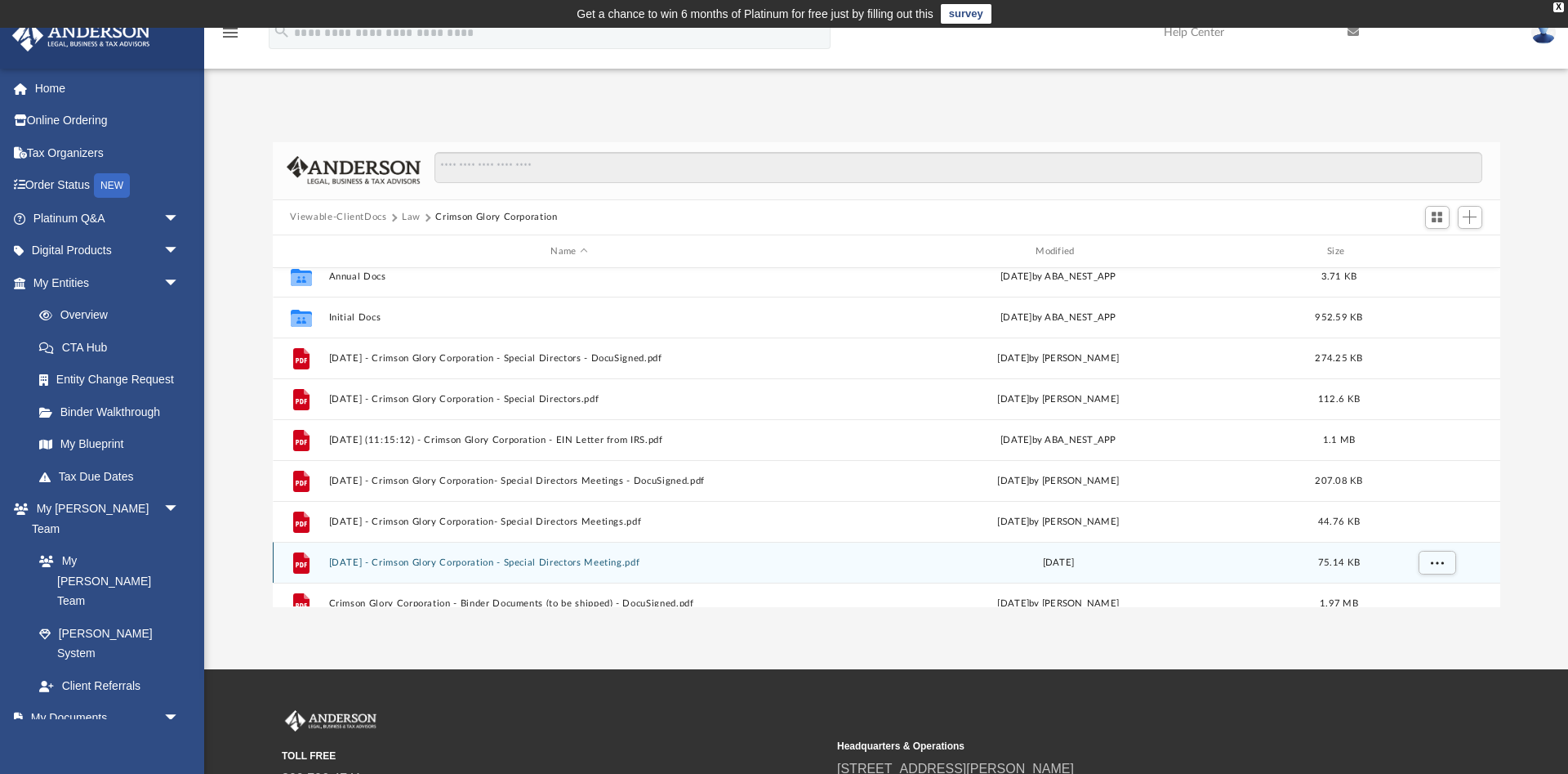
scroll to position [6, 0]
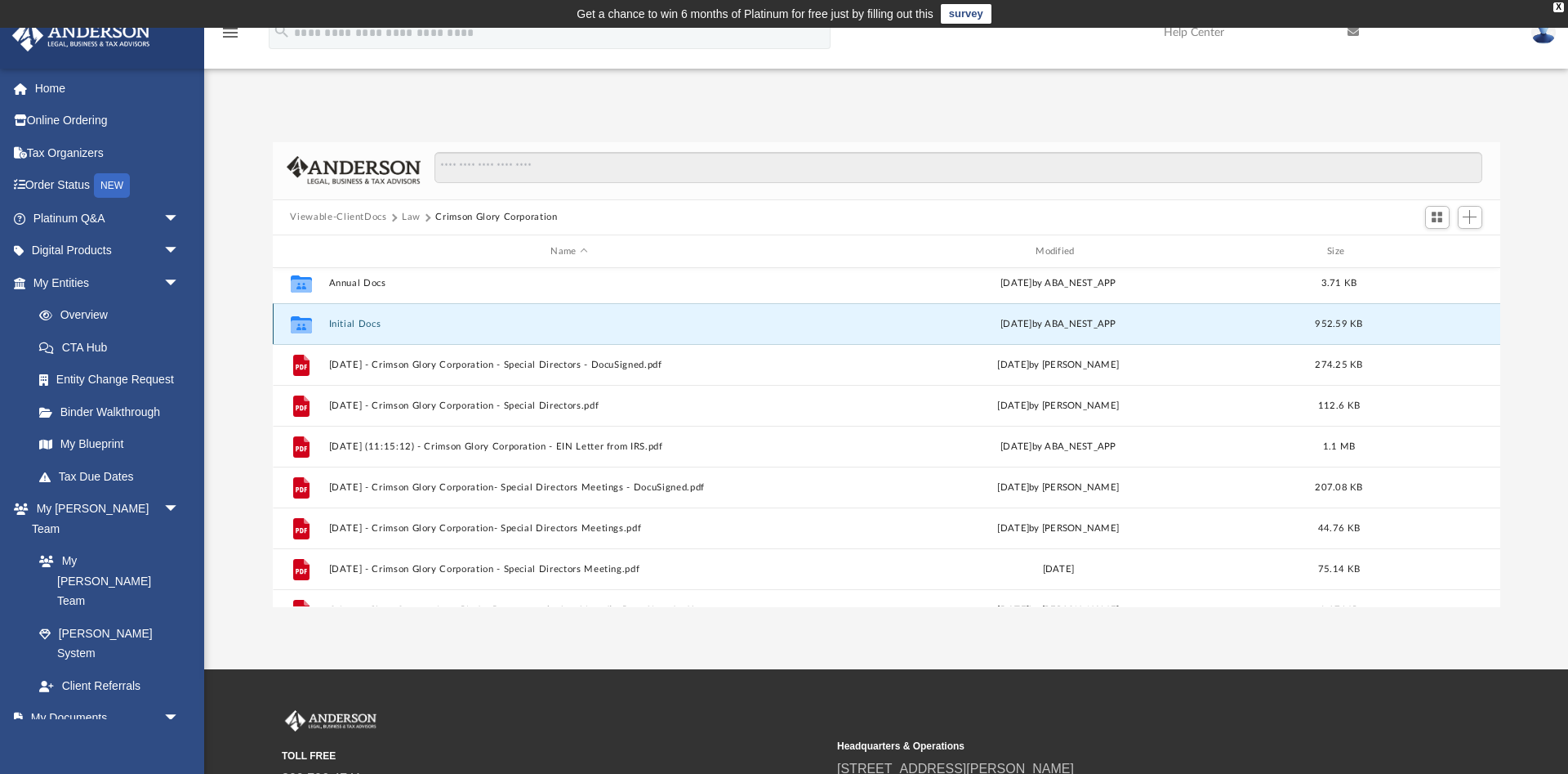
click at [338, 321] on button "Initial Docs" at bounding box center [569, 324] width 482 height 11
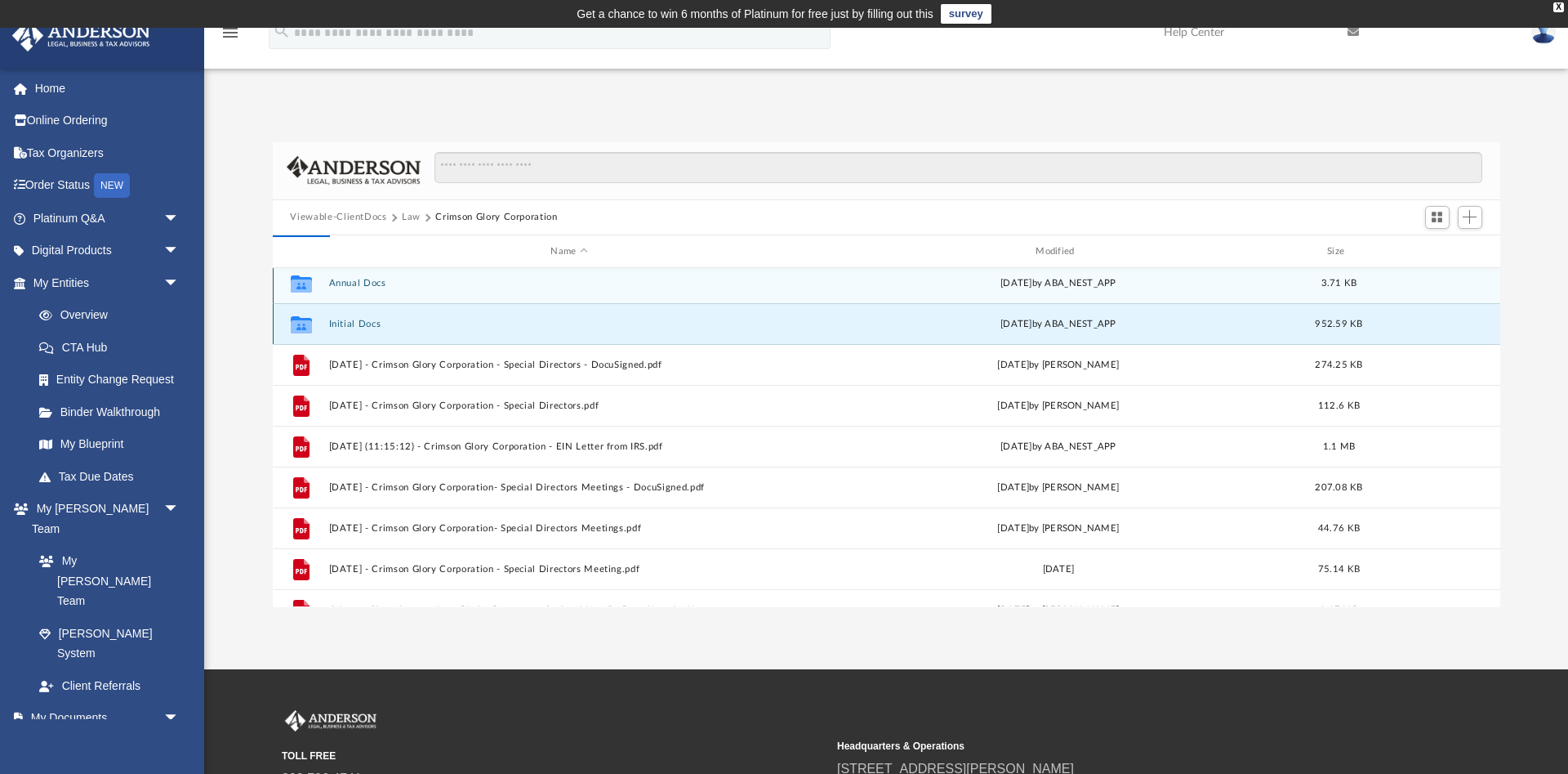
scroll to position [0, 0]
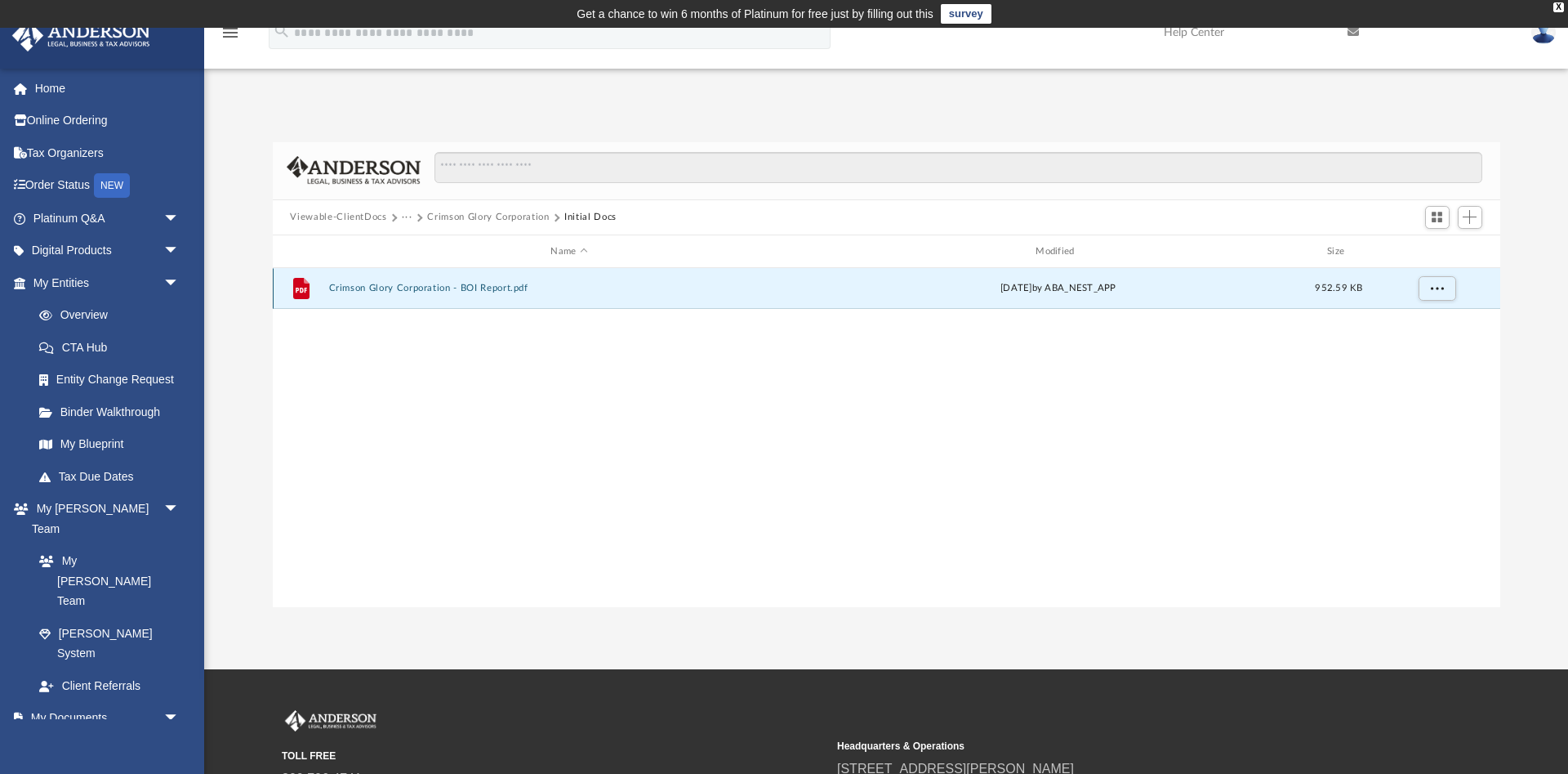
click at [393, 288] on button "Crimson Glory Corporation - BOI Report.pdf" at bounding box center [569, 289] width 482 height 11
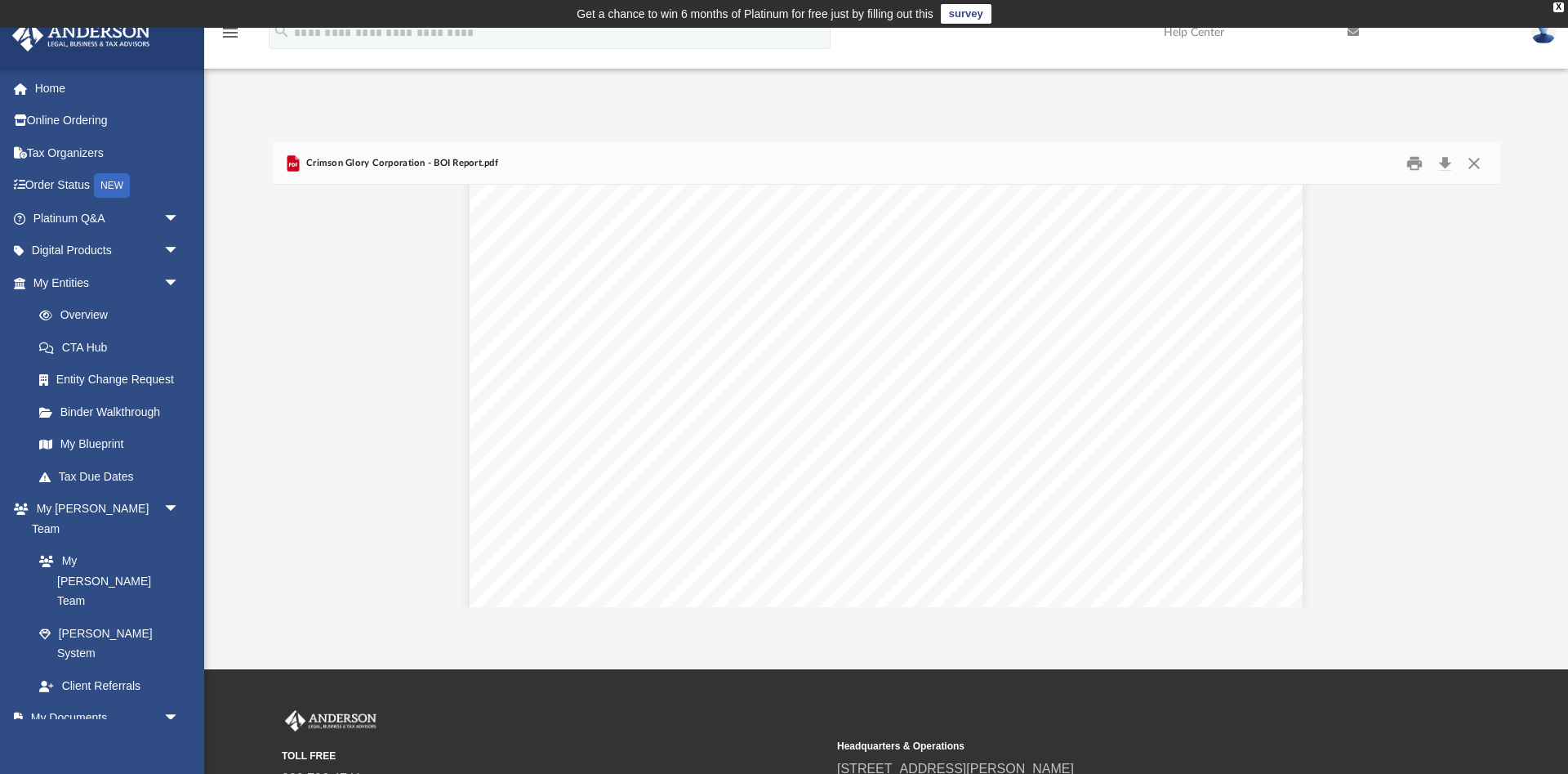
scroll to position [1544, 0]
click at [1475, 163] on button "Close" at bounding box center [1474, 163] width 29 height 25
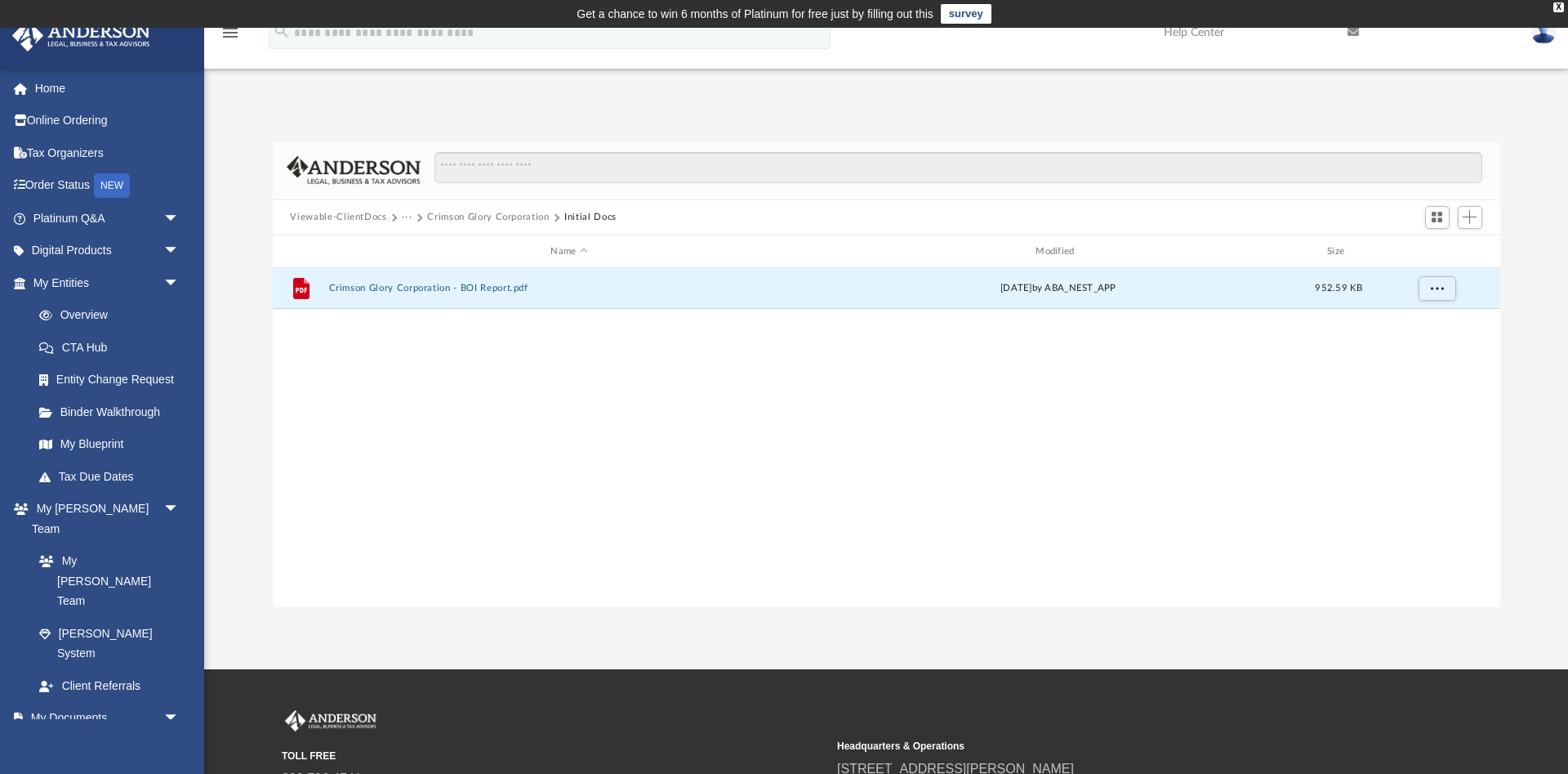
click at [507, 215] on button "Crimson Glory Corporation" at bounding box center [488, 217] width 121 height 15
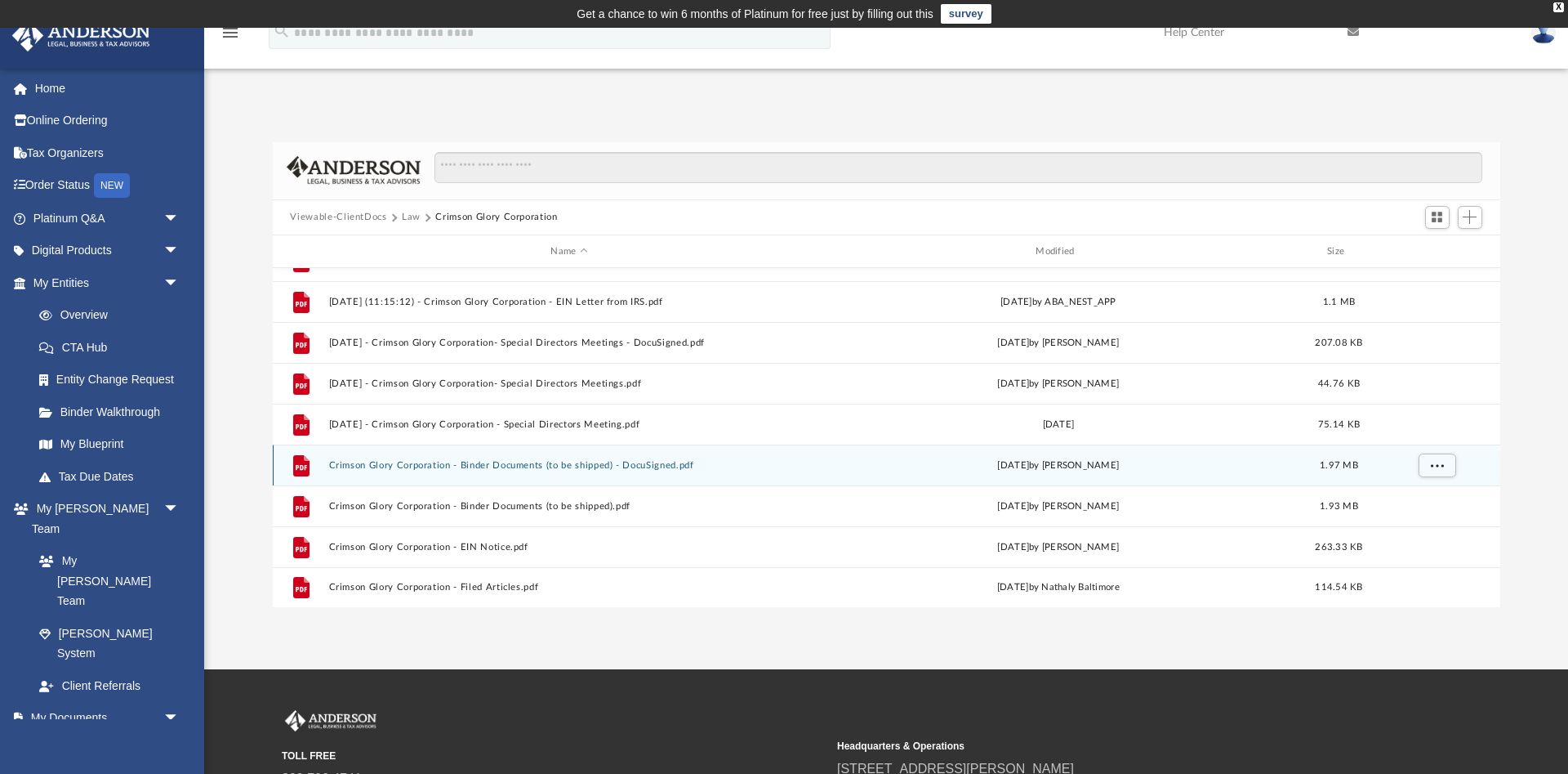
scroll to position [152, 0]
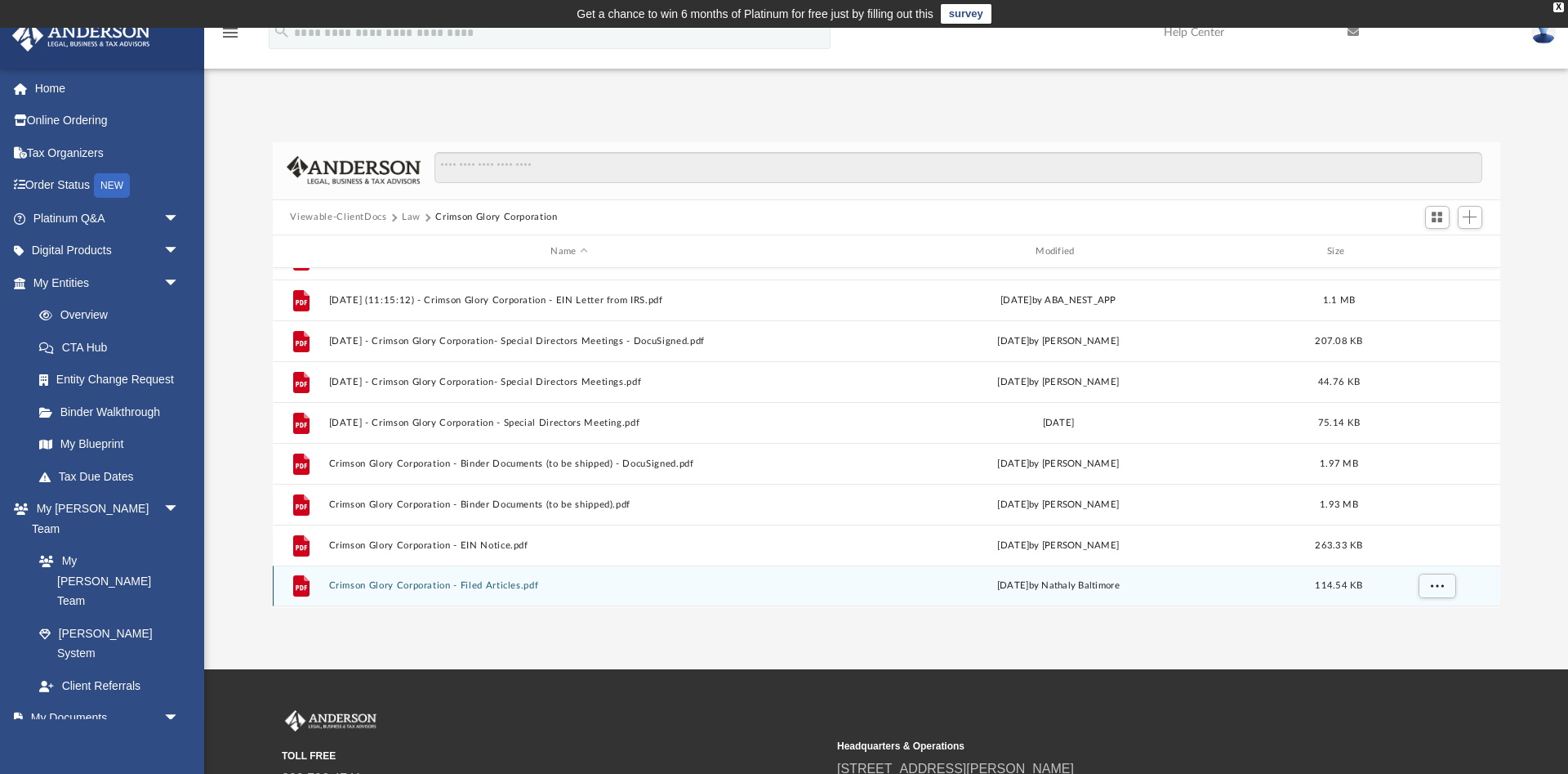
click at [477, 581] on button "Crimson Glory Corporation - Filed Articles.pdf" at bounding box center [569, 586] width 482 height 11
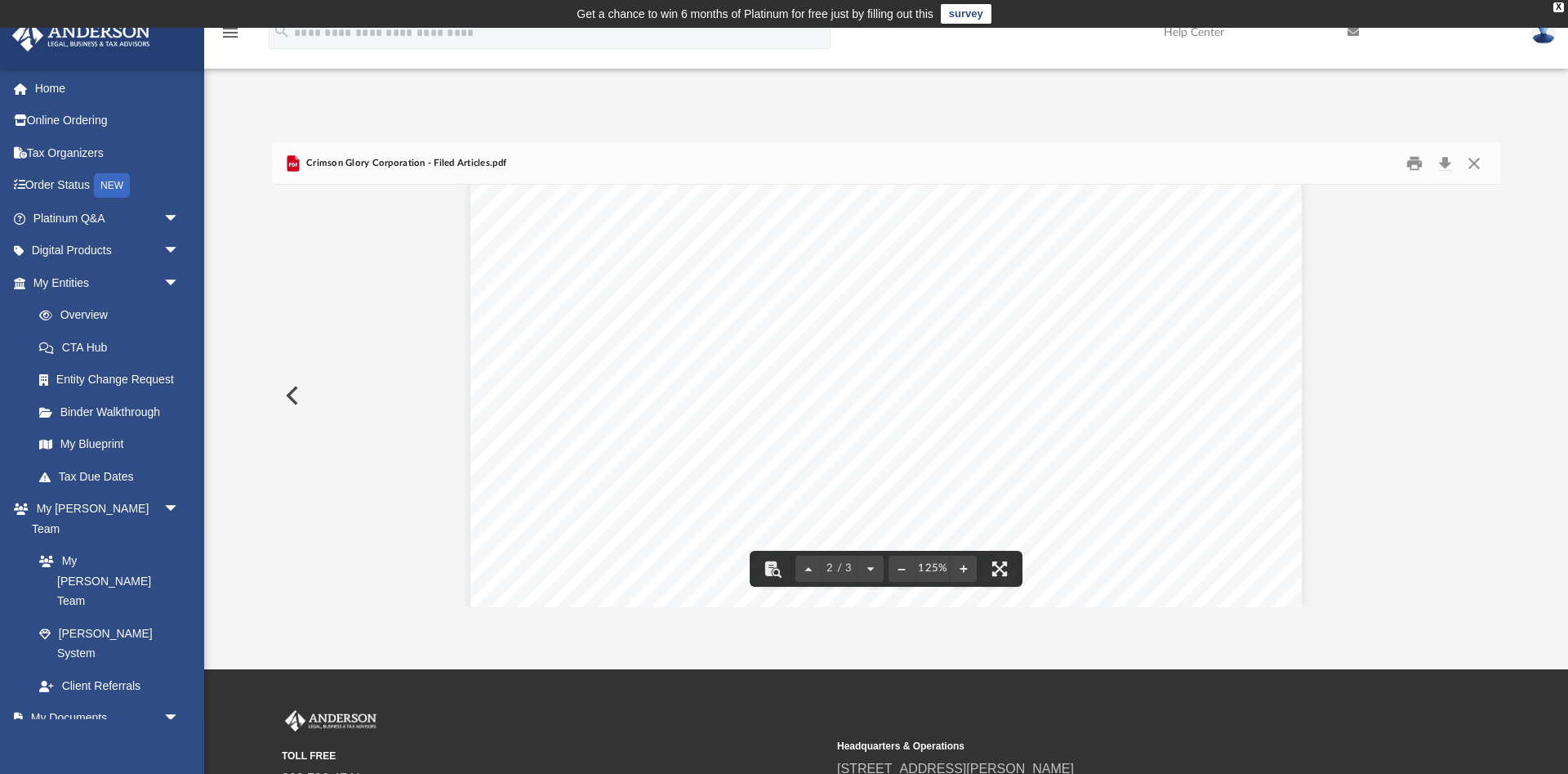
scroll to position [1634, 0]
